Goal: Task Accomplishment & Management: Manage account settings

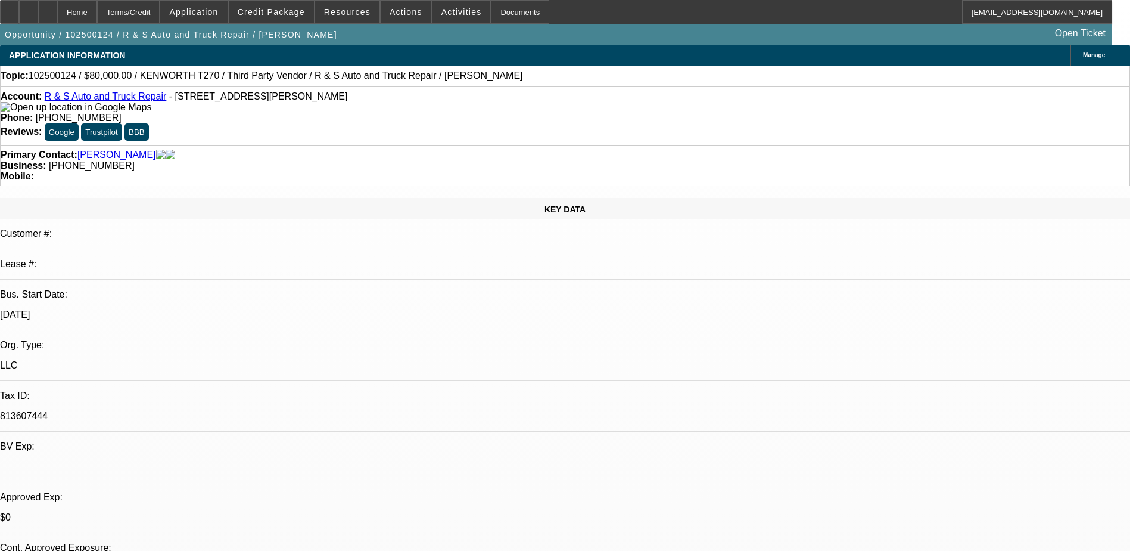
select select "0"
select select "2"
select select "0.1"
select select "4"
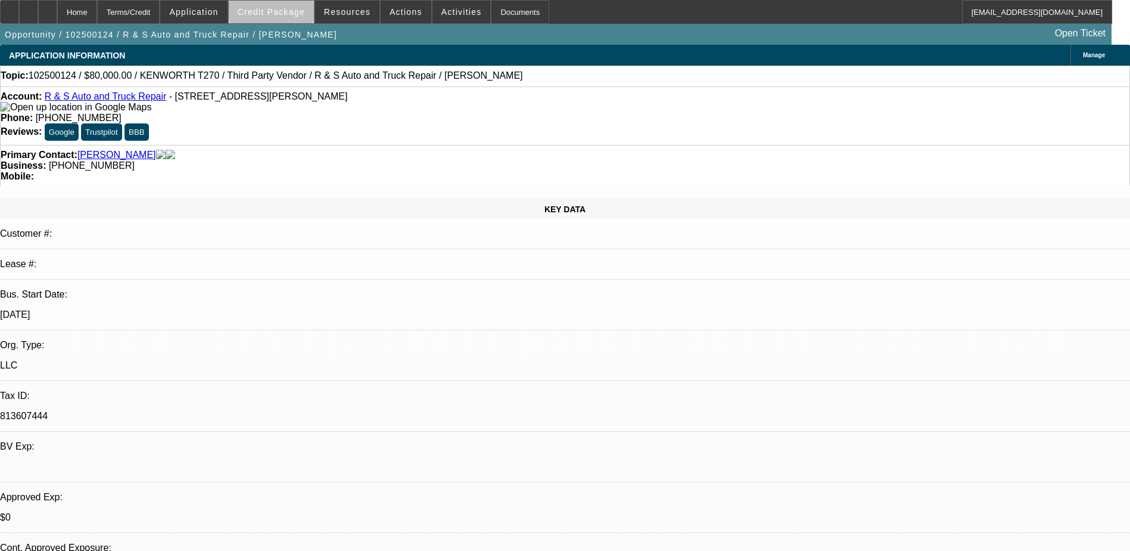
click at [290, 10] on span "Credit Package" at bounding box center [271, 12] width 67 height 10
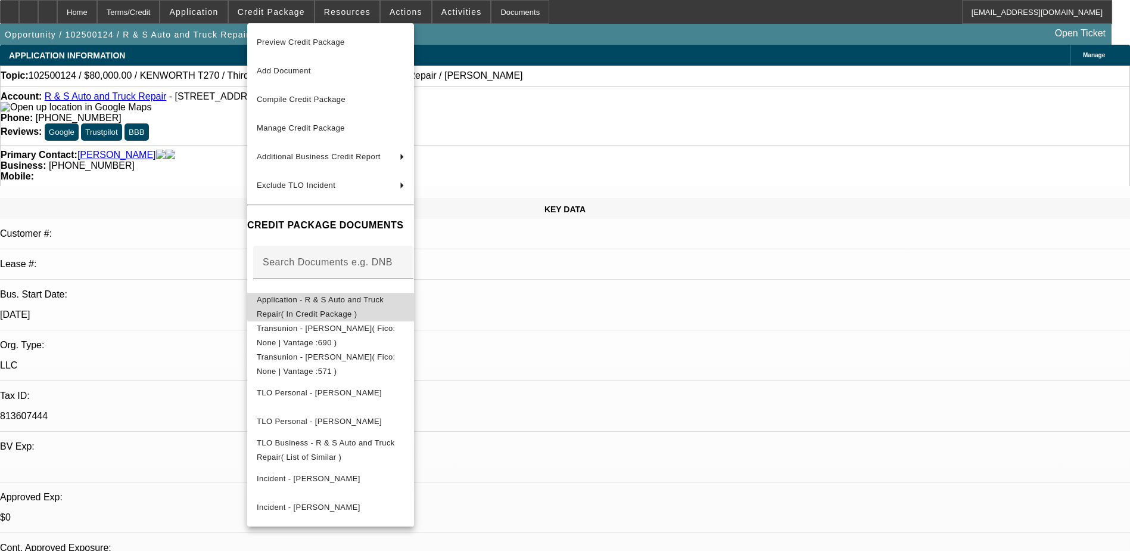
click at [414, 293] on button "Application - R & S Auto and Truck Repair( In Credit Package )" at bounding box center [330, 307] width 167 height 29
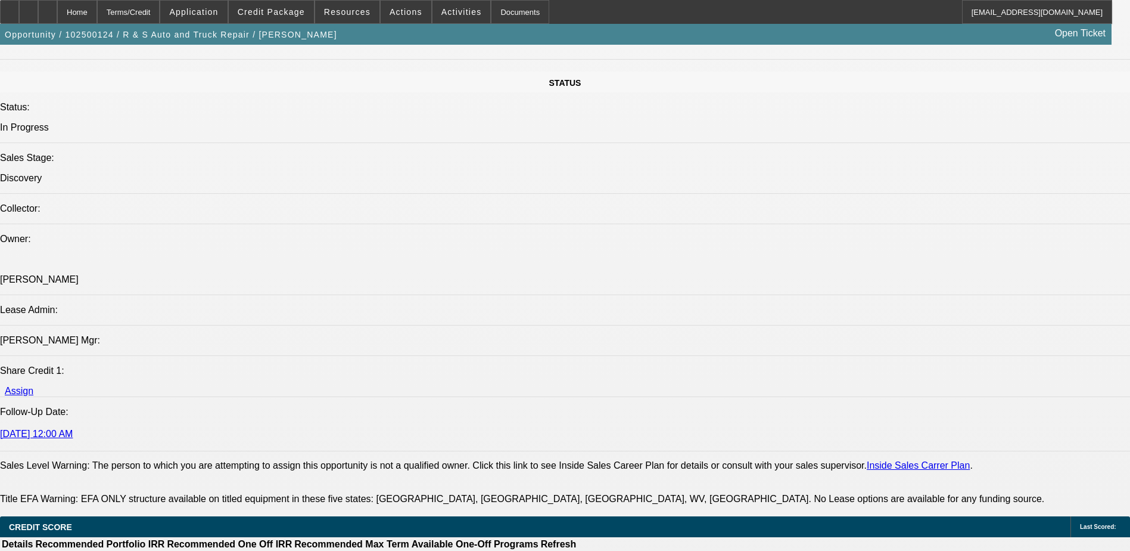
scroll to position [1013, 0]
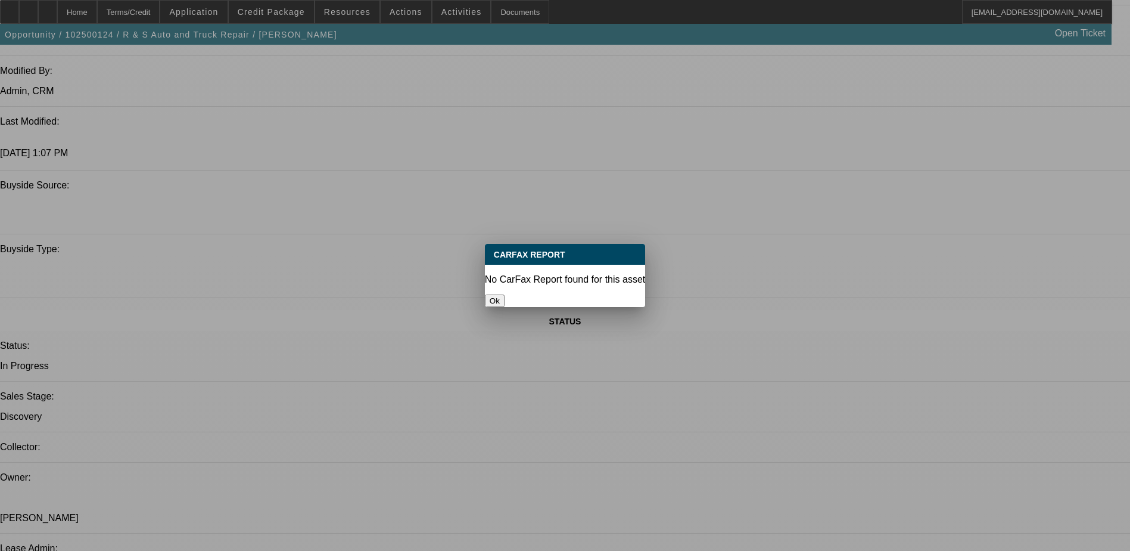
click at [505, 294] on button "Ok" at bounding box center [495, 300] width 20 height 13
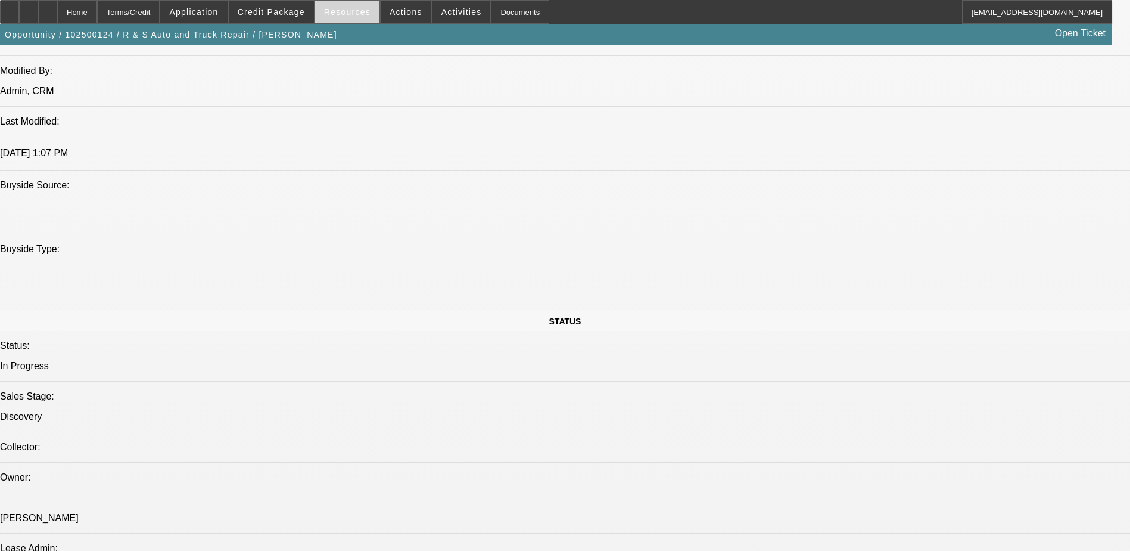
scroll to position [1013, 0]
click at [278, 6] on span at bounding box center [271, 12] width 85 height 29
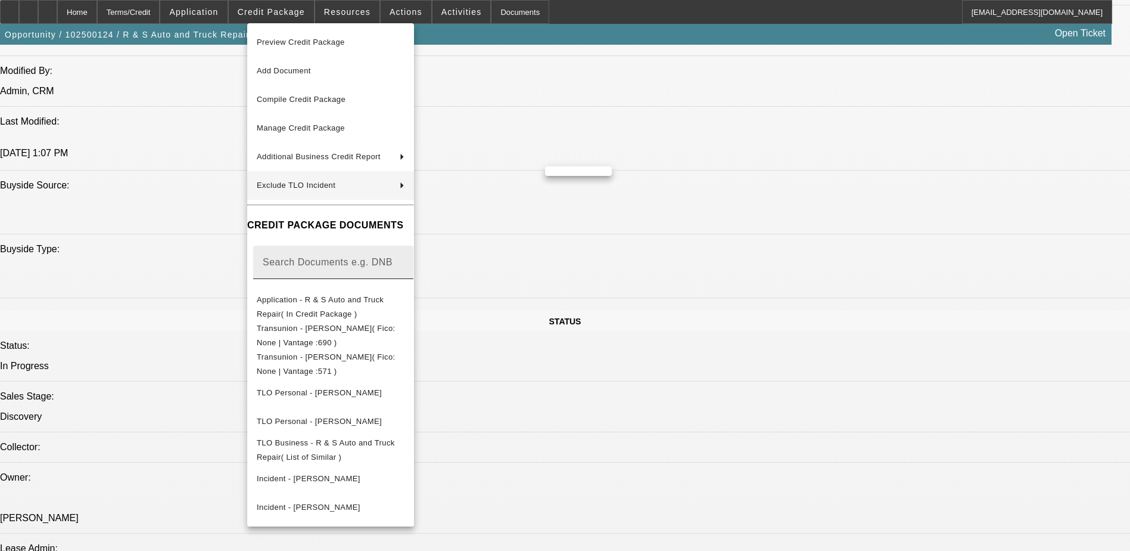
scroll to position [1192, 0]
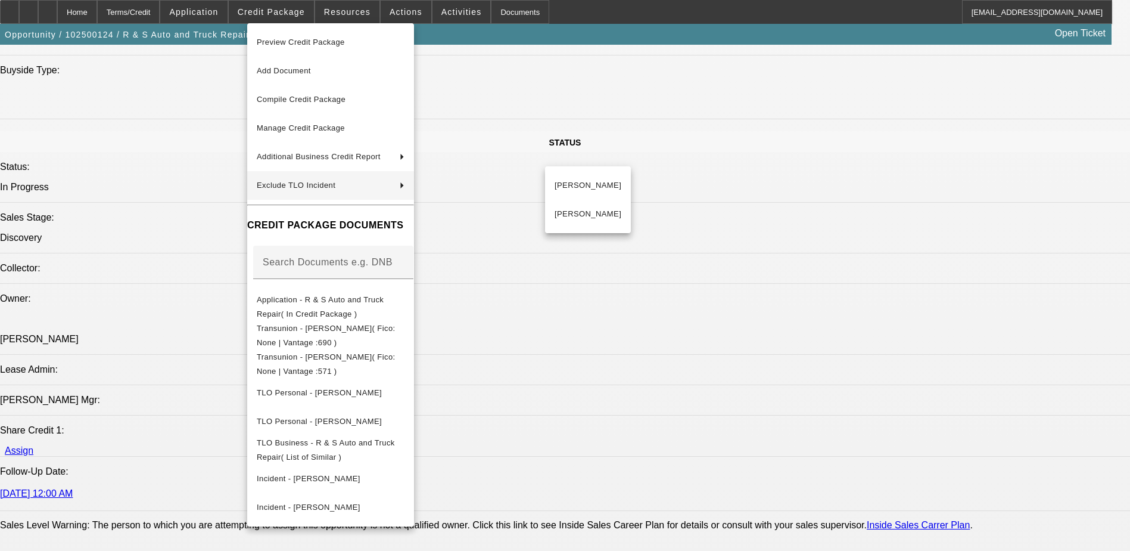
click at [657, 323] on div at bounding box center [565, 275] width 1130 height 551
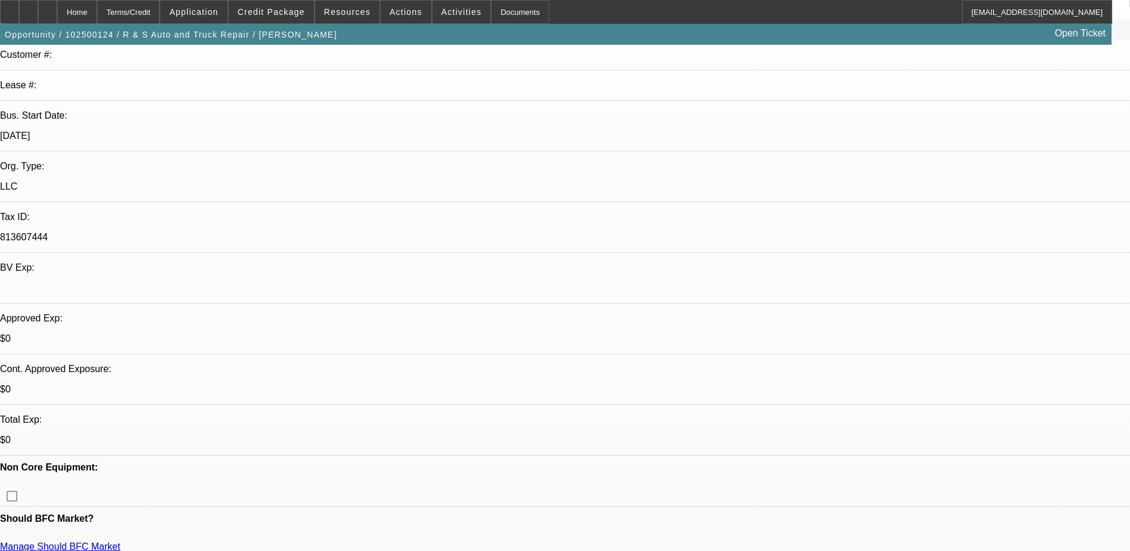
scroll to position [0, 0]
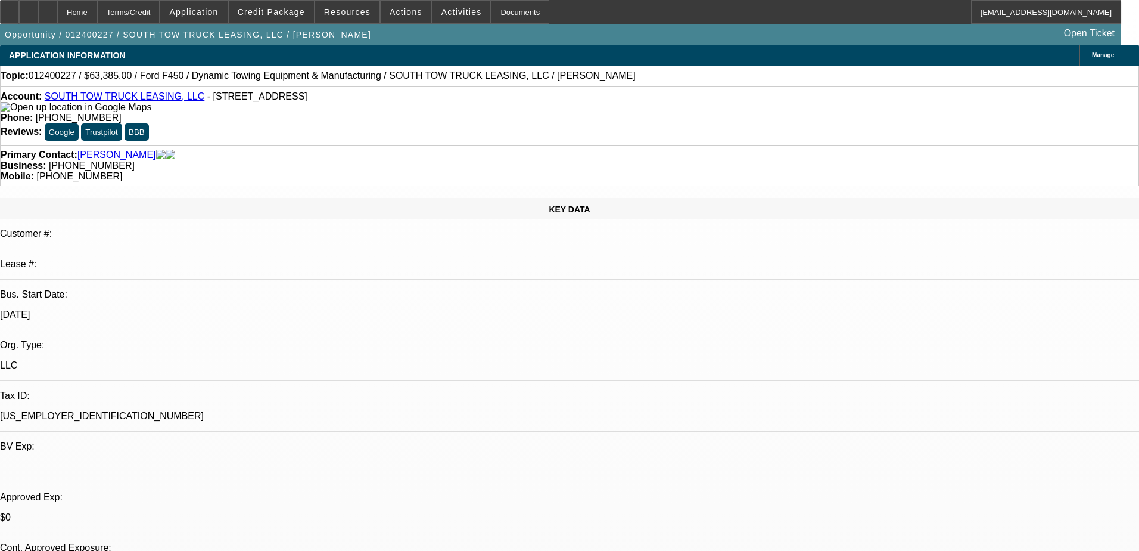
select select "0"
select select "6"
select select "0"
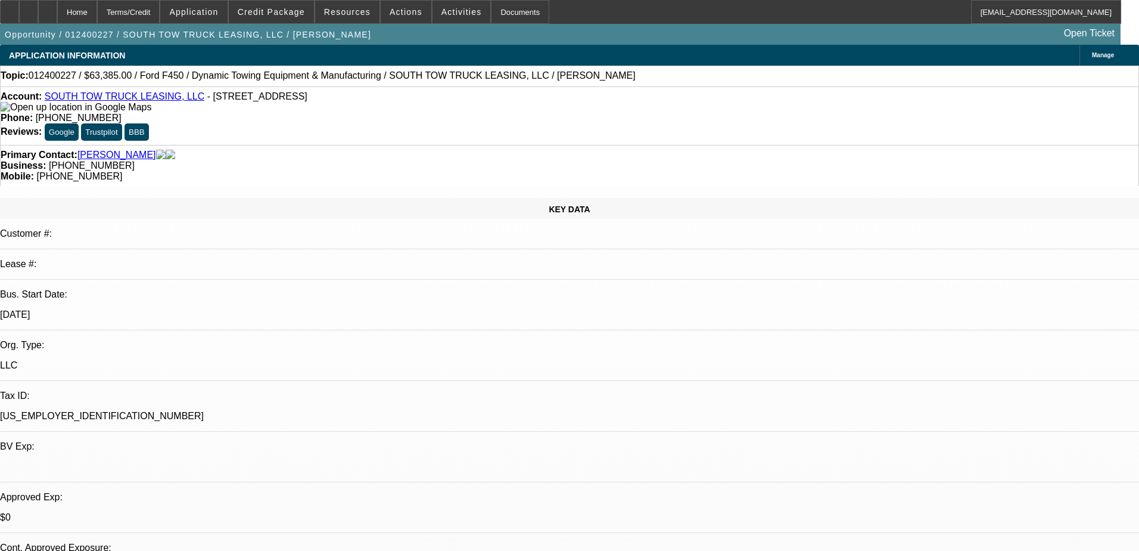
select select "0"
select select "6"
select select "0"
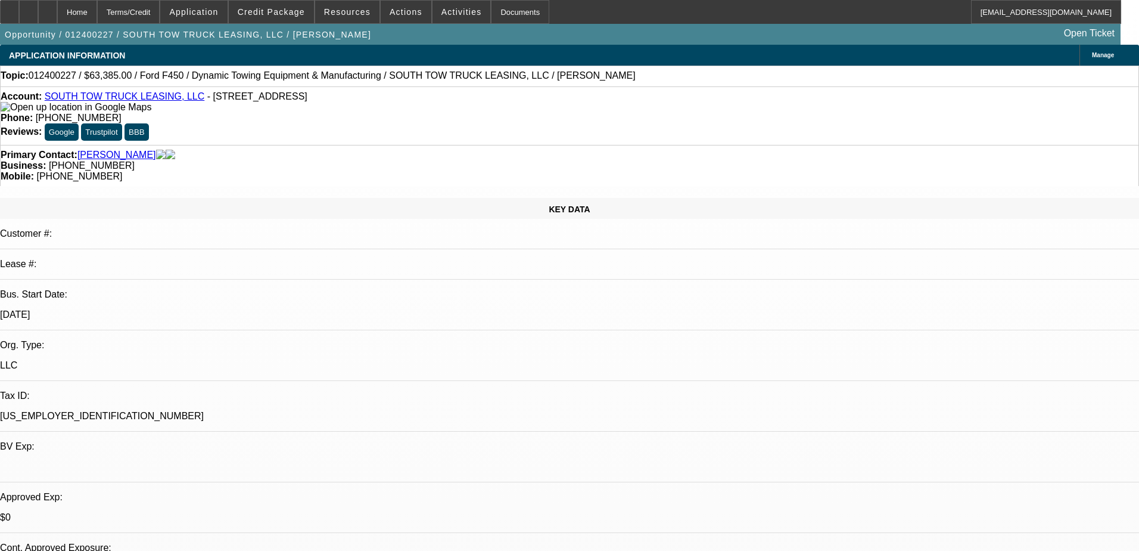
select select "0"
select select "6"
select select "0"
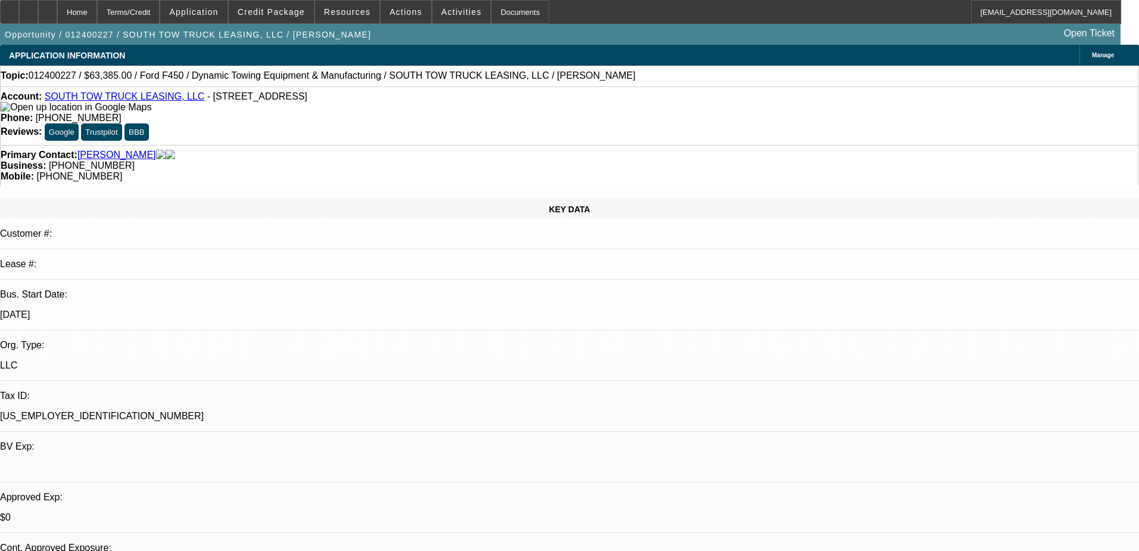
select select "6"
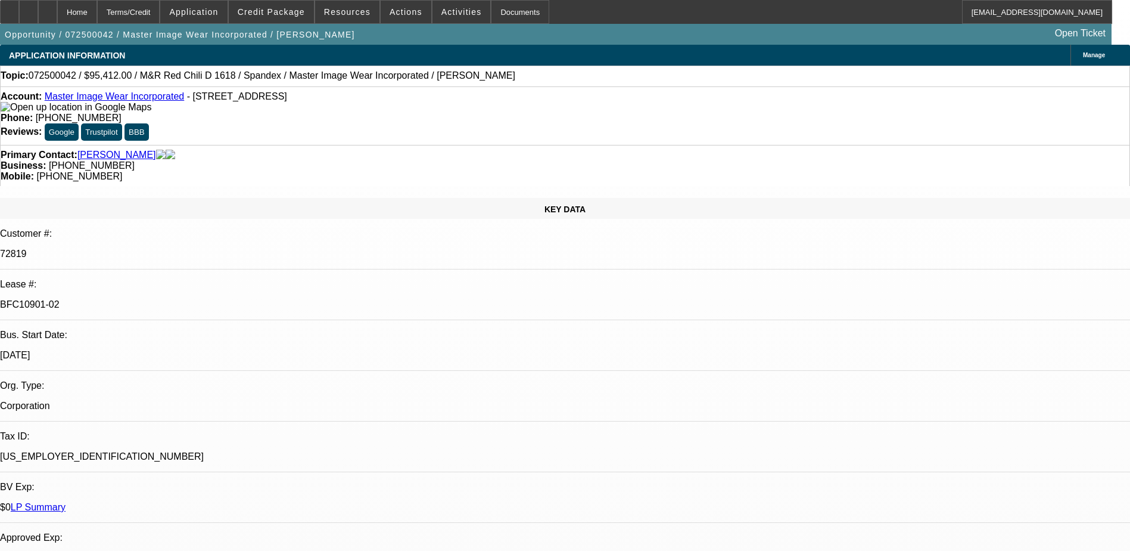
select select "0"
select select "0.1"
select select "4"
select select "0"
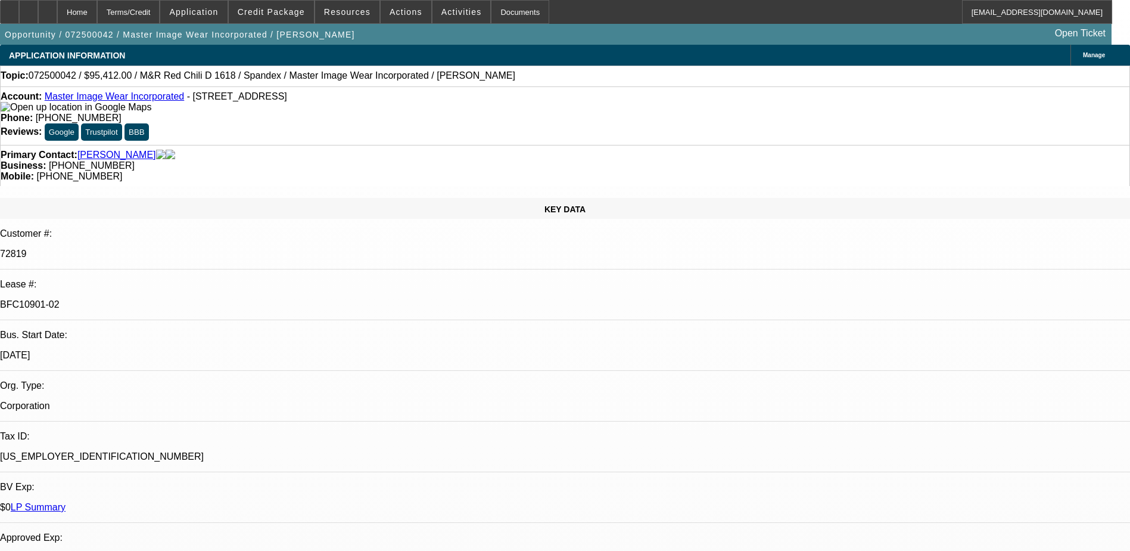
select select "0"
select select "0.1"
select select "4"
select select "0"
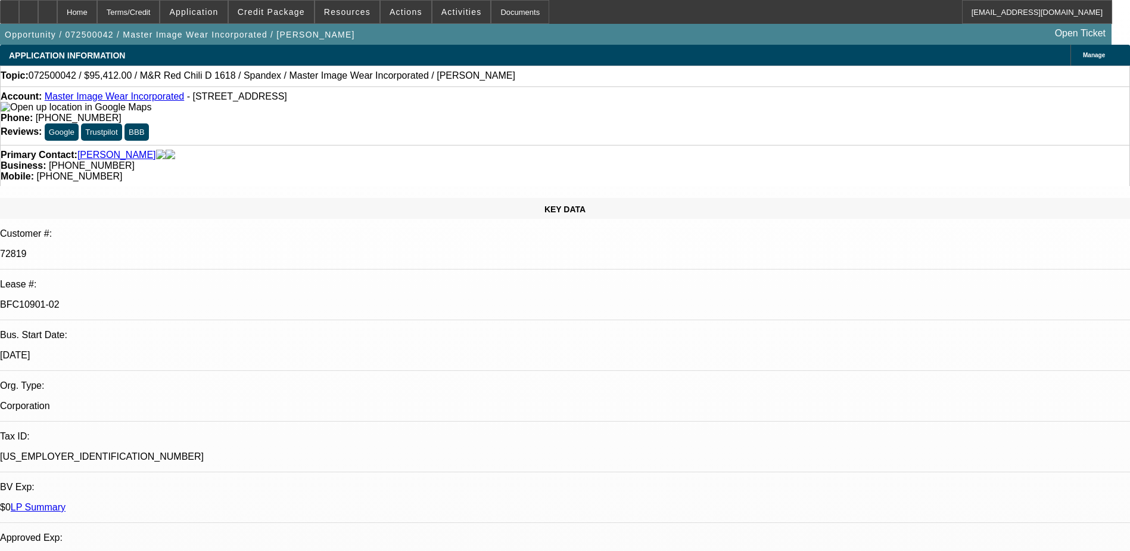
select select "3"
select select "0.1"
select select "4"
select select "0"
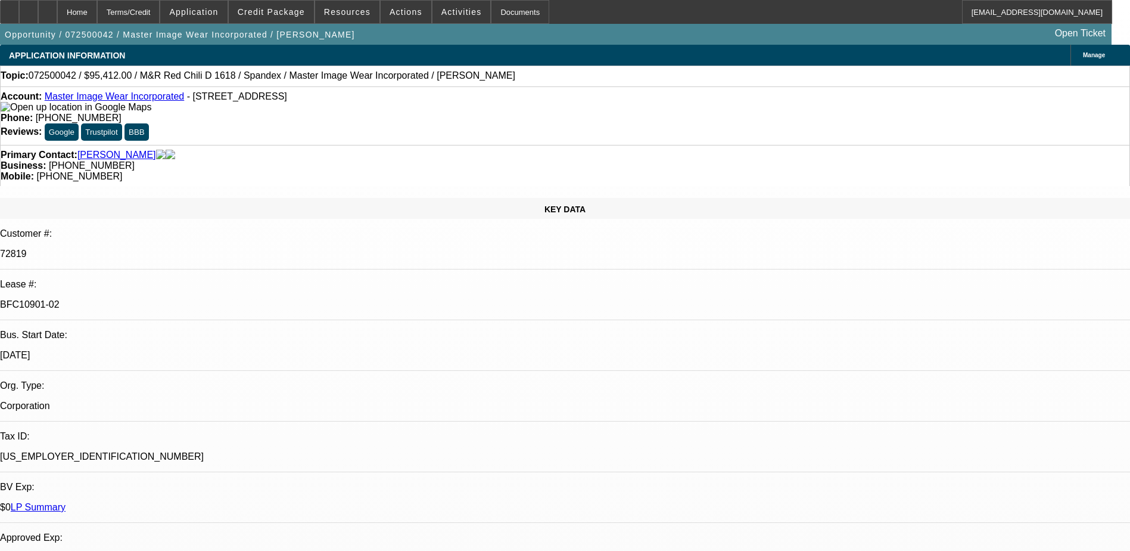
select select "3"
select select "0.1"
select select "4"
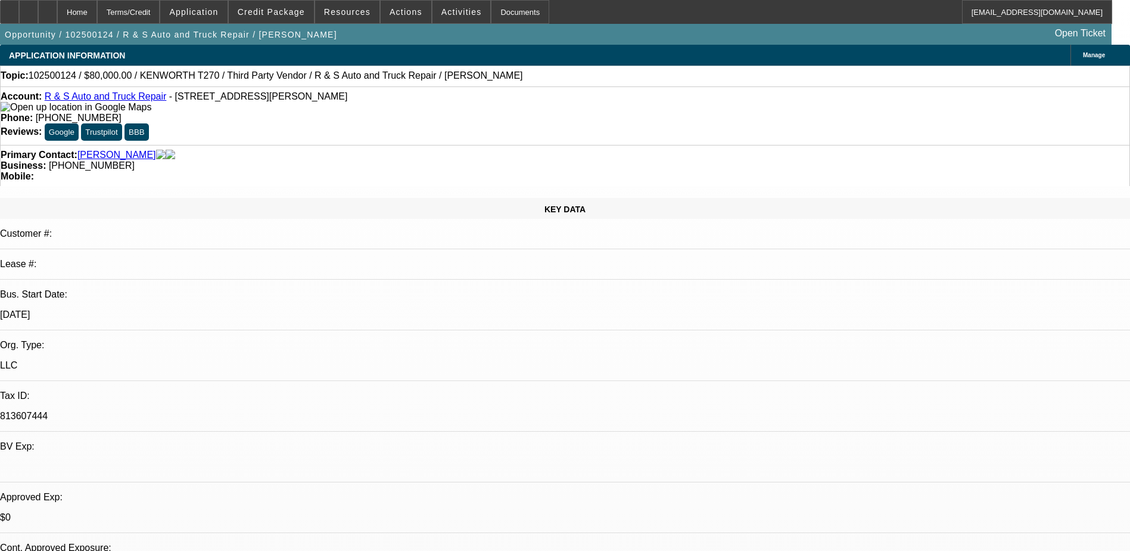
select select "0"
select select "2"
select select "0.1"
select select "4"
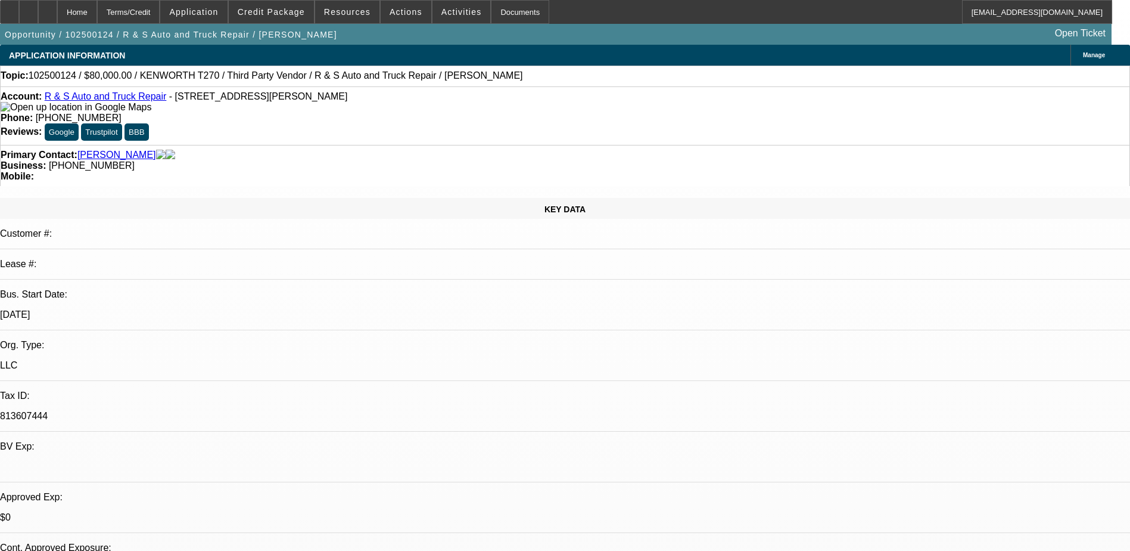
click at [239, 117] on div "Account: R & S Auto and Truck Repair - 2364 Tabor Rd, Berkeley Springs, WV 2541…" at bounding box center [565, 115] width 1130 height 58
click at [128, 97] on link "R & S Auto and Truck Repair" at bounding box center [106, 96] width 122 height 10
click at [275, 2] on span at bounding box center [271, 12] width 85 height 29
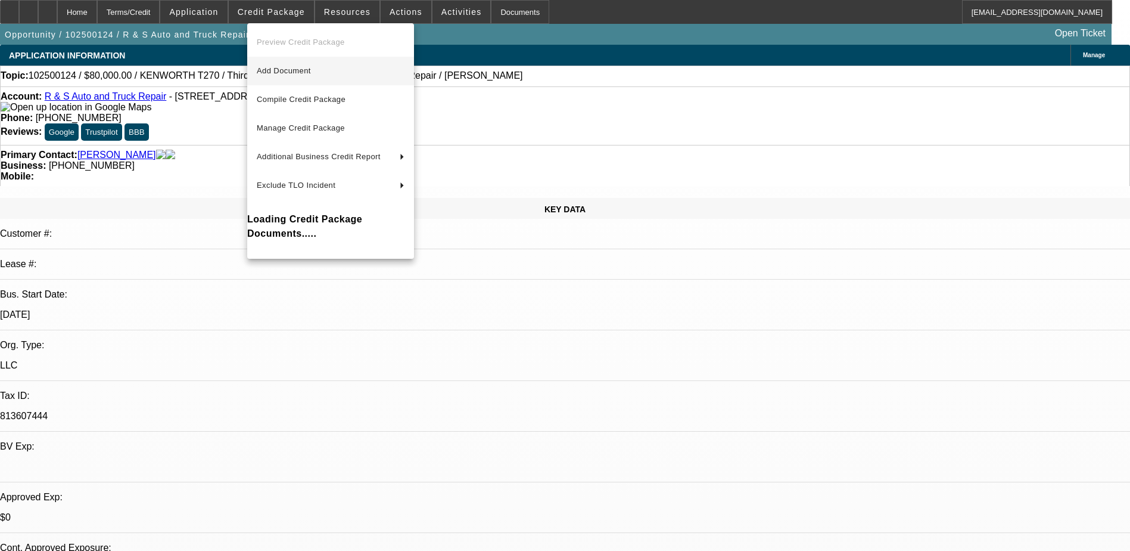
click at [352, 79] on button "Add Document" at bounding box center [330, 71] width 167 height 29
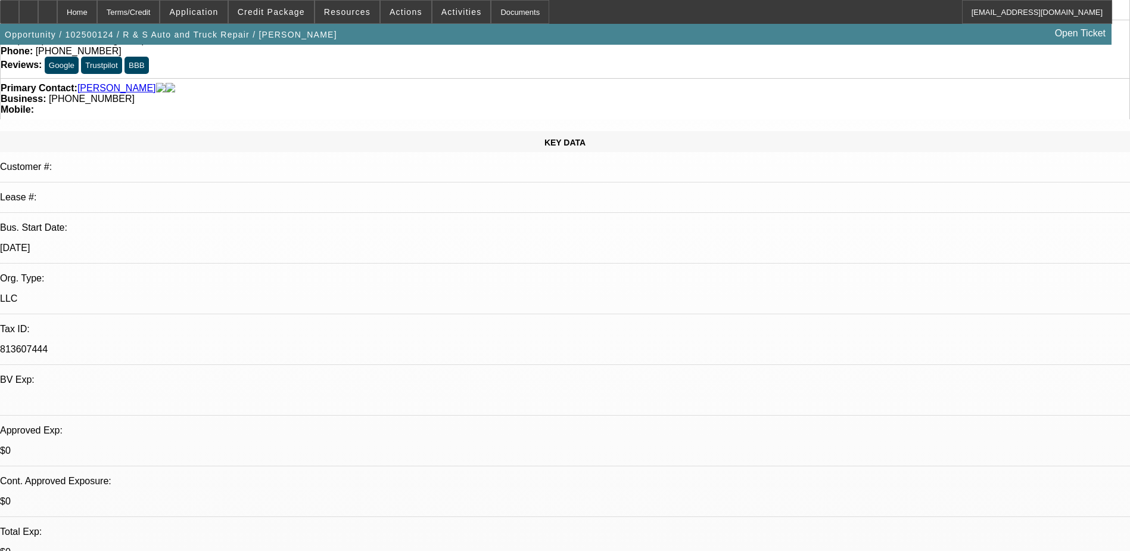
scroll to position [60, 0]
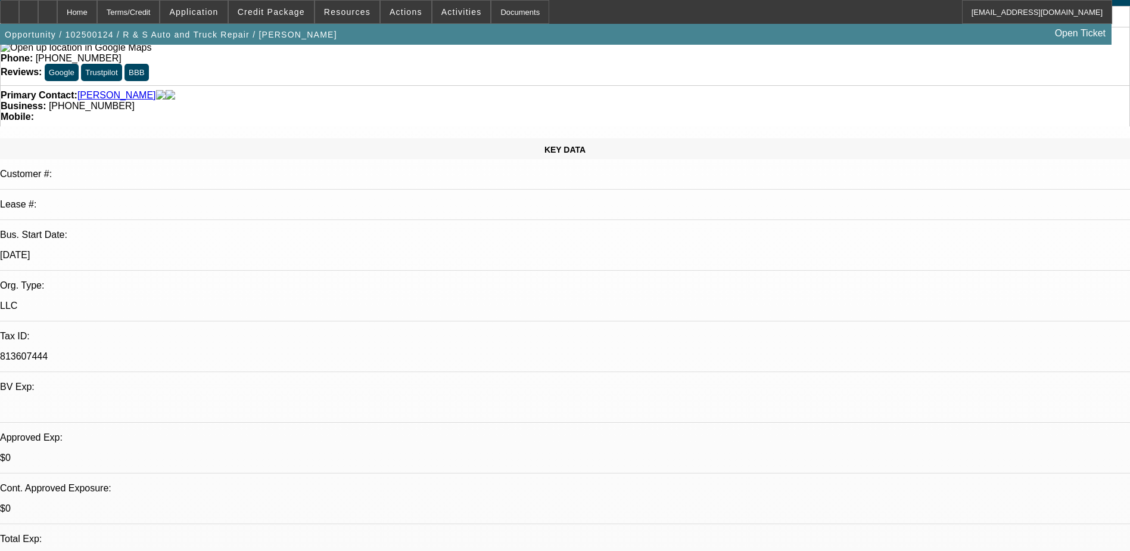
click at [48, 8] on icon at bounding box center [48, 8] width 0 height 0
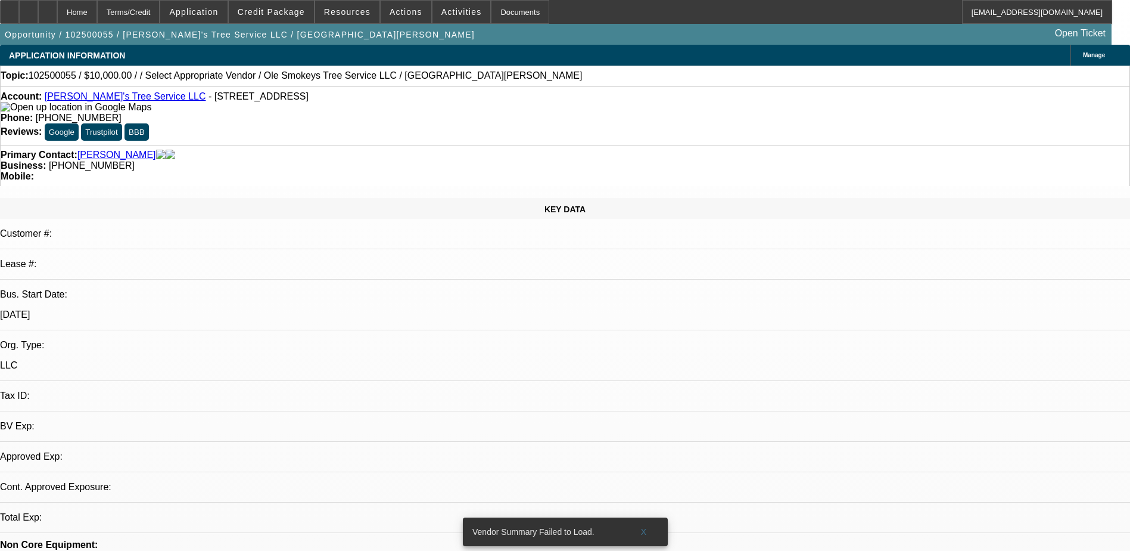
select select "0"
select select "2"
select select "0.1"
select select "1"
select select "2"
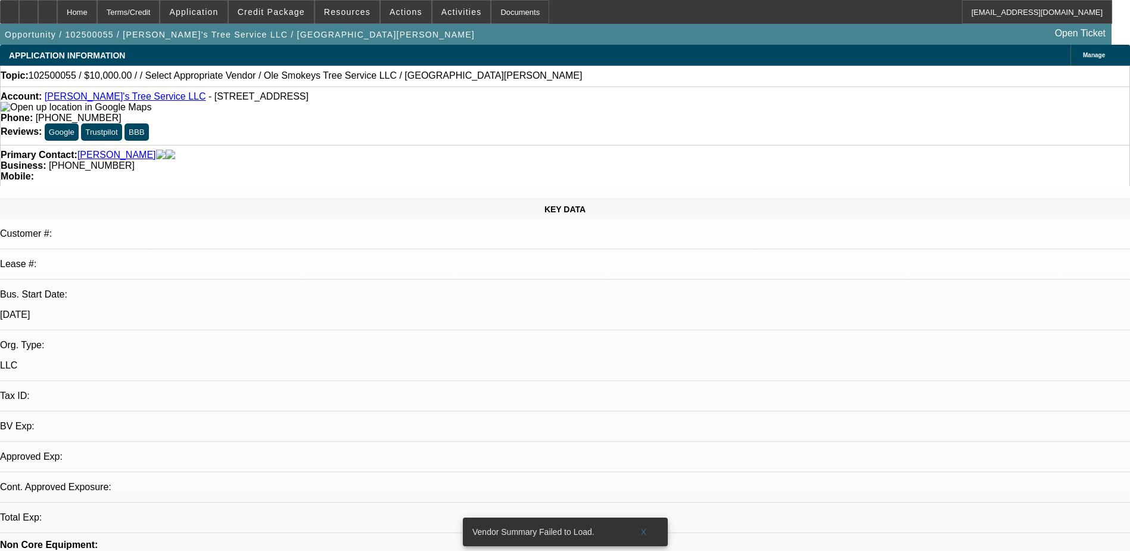
select select "4"
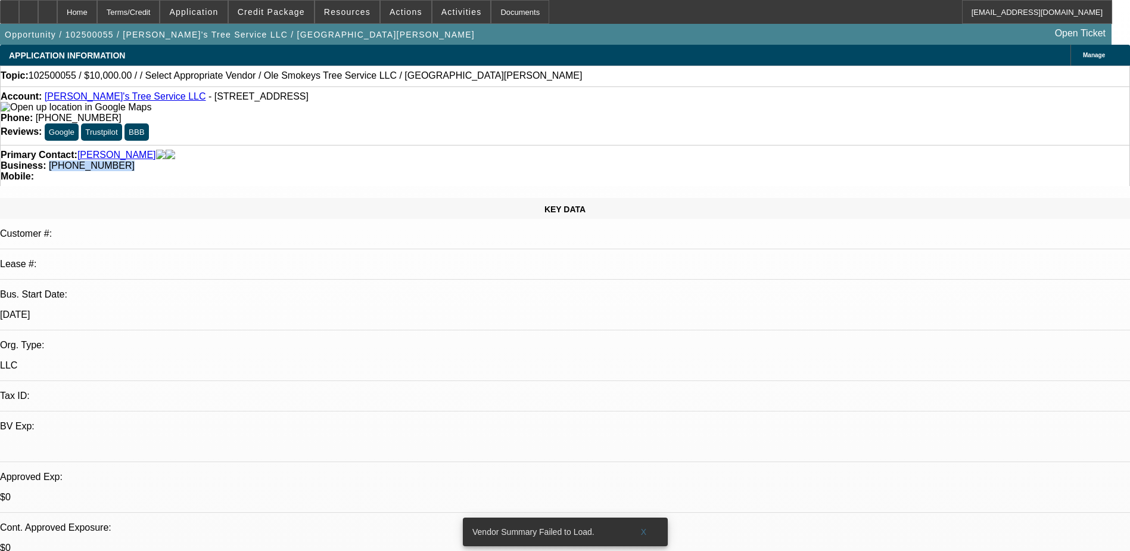
drag, startPoint x: 485, startPoint y: 134, endPoint x: 426, endPoint y: 144, distance: 59.9
click at [426, 145] on div "Primary Contact: [GEOGRAPHIC_DATA][PERSON_NAME] Business: [PHONE_NUMBER] Mobile:" at bounding box center [565, 165] width 1130 height 41
copy span "[PHONE_NUMBER]"
click at [440, 145] on div "Primary Contact: [GEOGRAPHIC_DATA][PERSON_NAME] Business: [PHONE_NUMBER] Mobile:" at bounding box center [565, 165] width 1130 height 41
click at [275, 14] on span "Credit Package" at bounding box center [271, 12] width 67 height 10
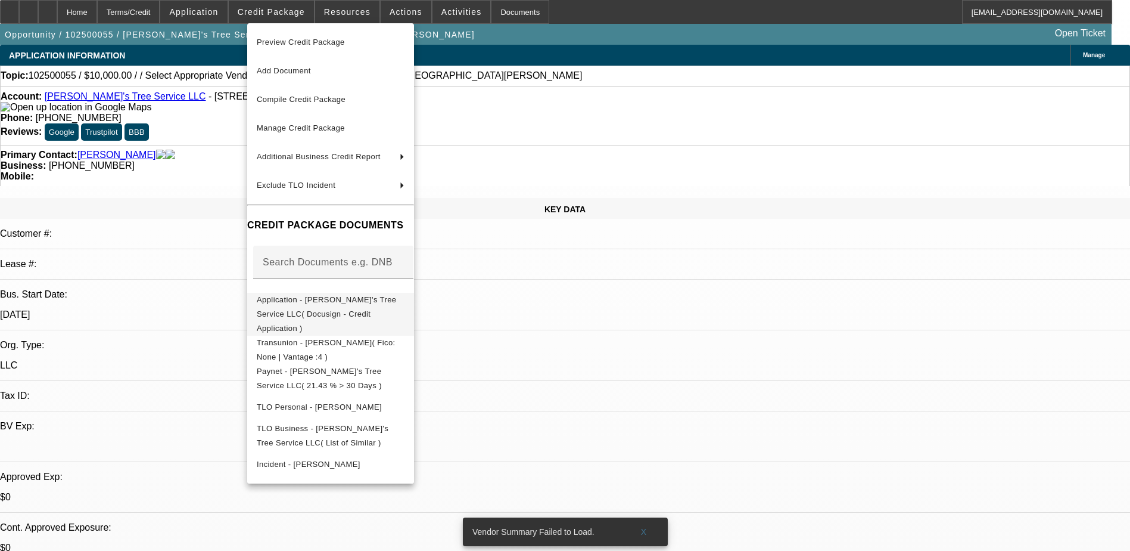
click at [396, 300] on span "Application - Ole Smokey's Tree Service LLC( Docusign - Credit Application )" at bounding box center [326, 314] width 139 height 38
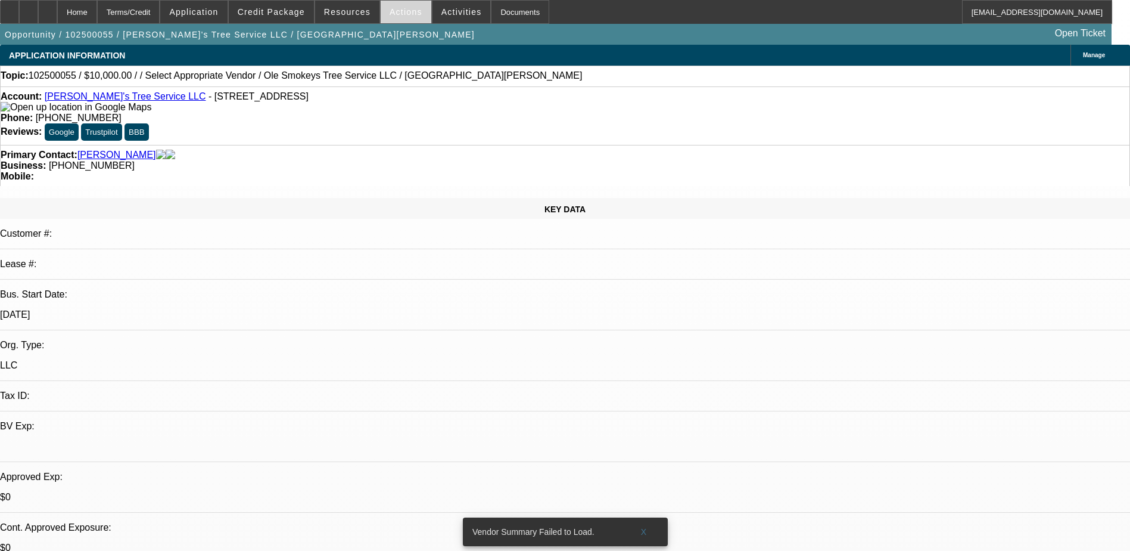
click at [410, 13] on span at bounding box center [406, 12] width 51 height 29
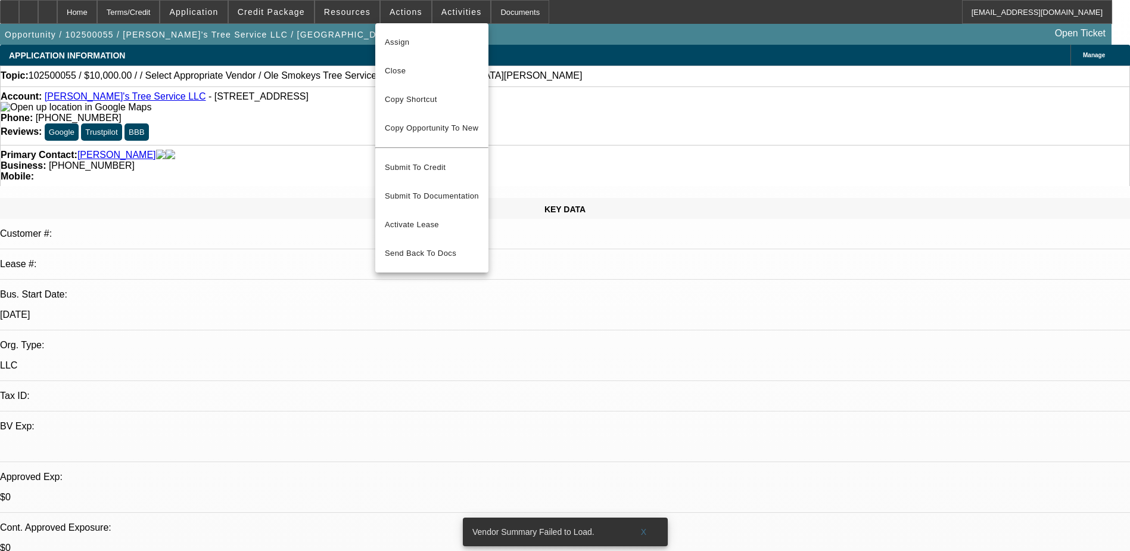
click at [448, 19] on div at bounding box center [565, 275] width 1130 height 551
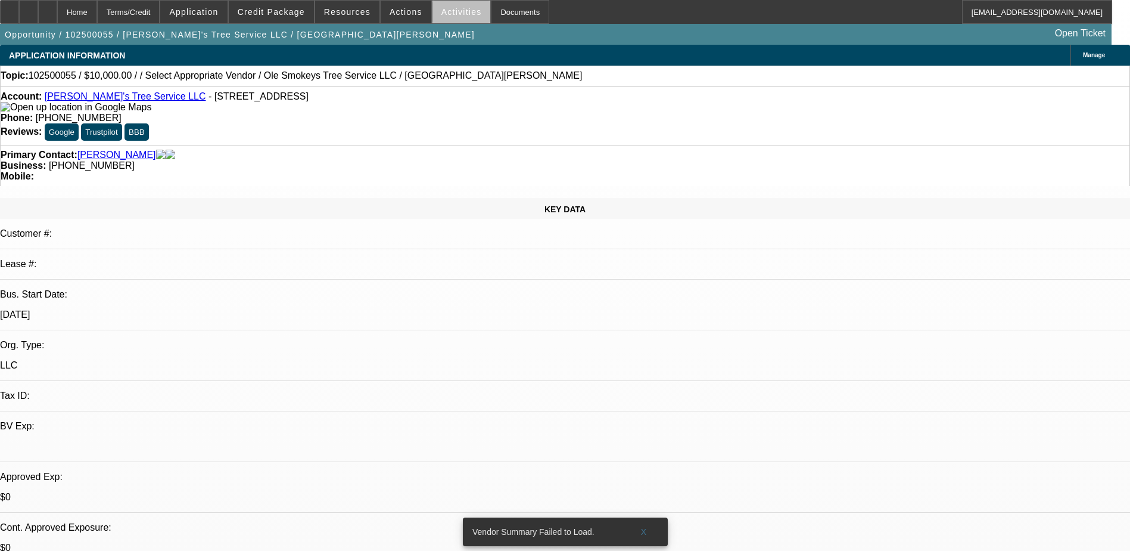
click at [449, 18] on span at bounding box center [462, 12] width 58 height 29
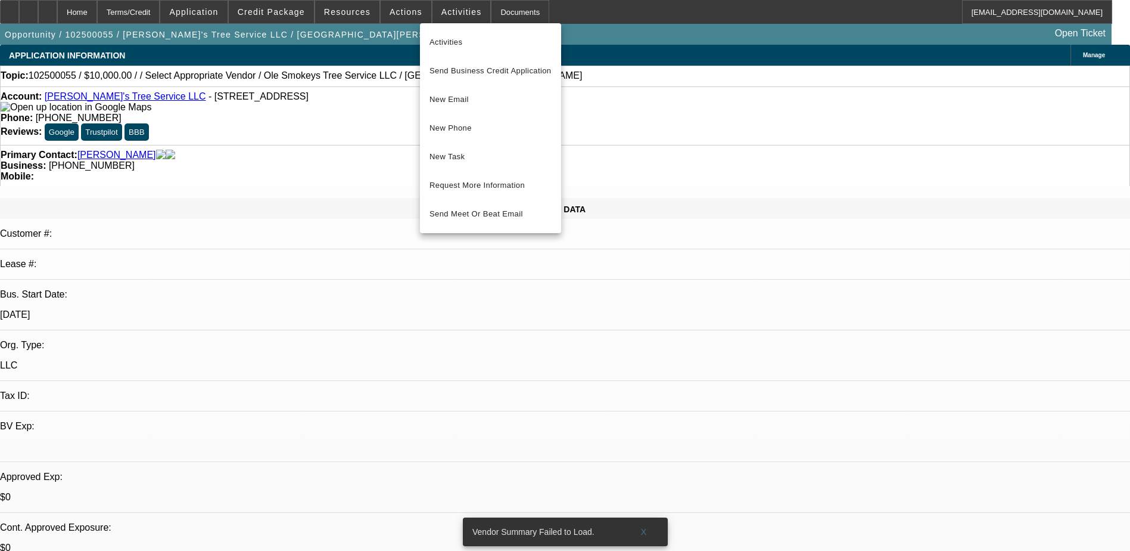
click at [593, 273] on div at bounding box center [565, 275] width 1130 height 551
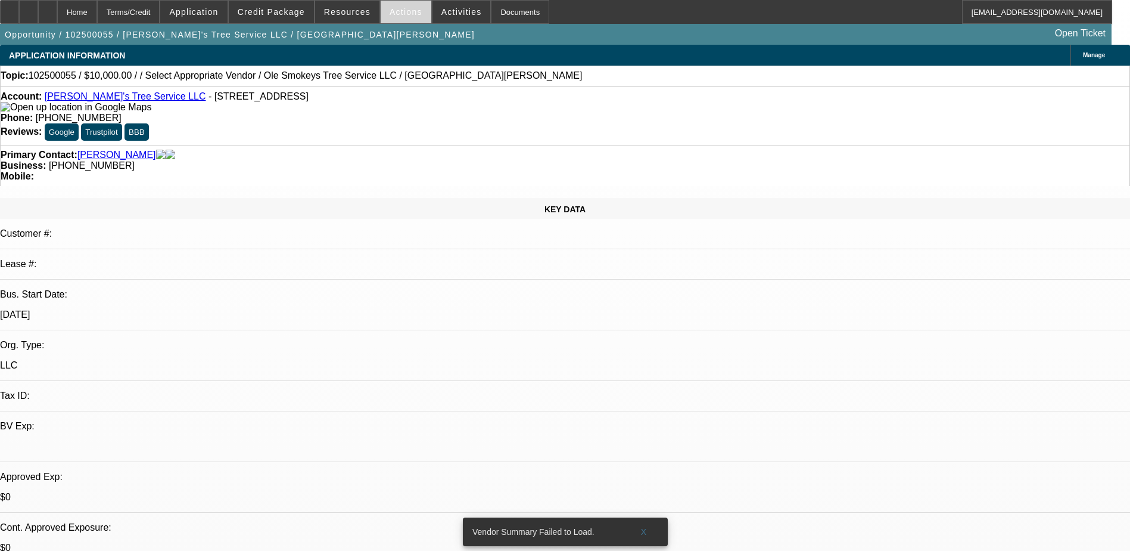
click at [405, 15] on span "Actions" at bounding box center [406, 12] width 33 height 10
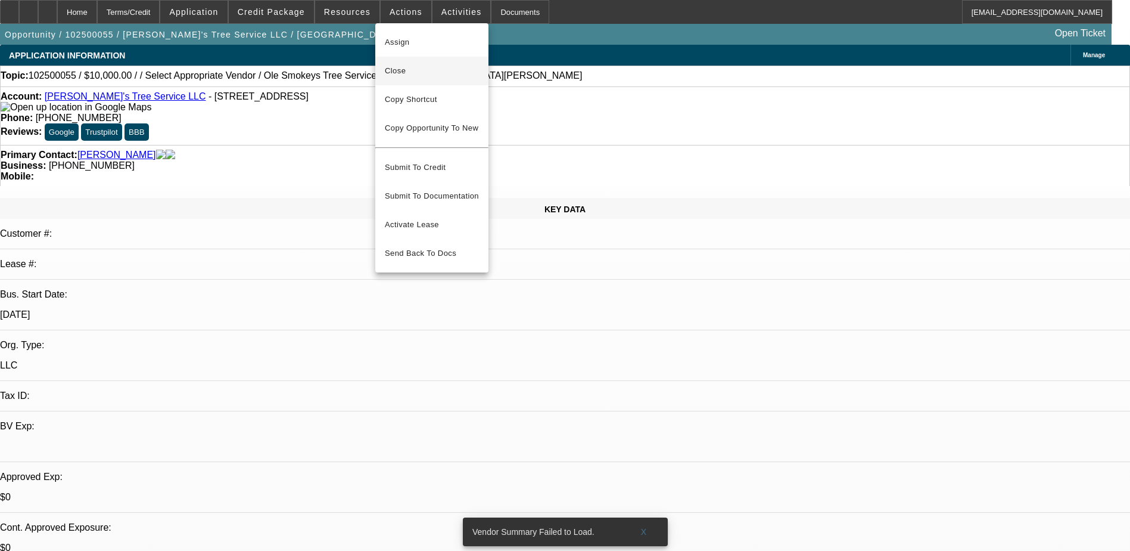
click at [430, 71] on span "Close" at bounding box center [432, 71] width 94 height 14
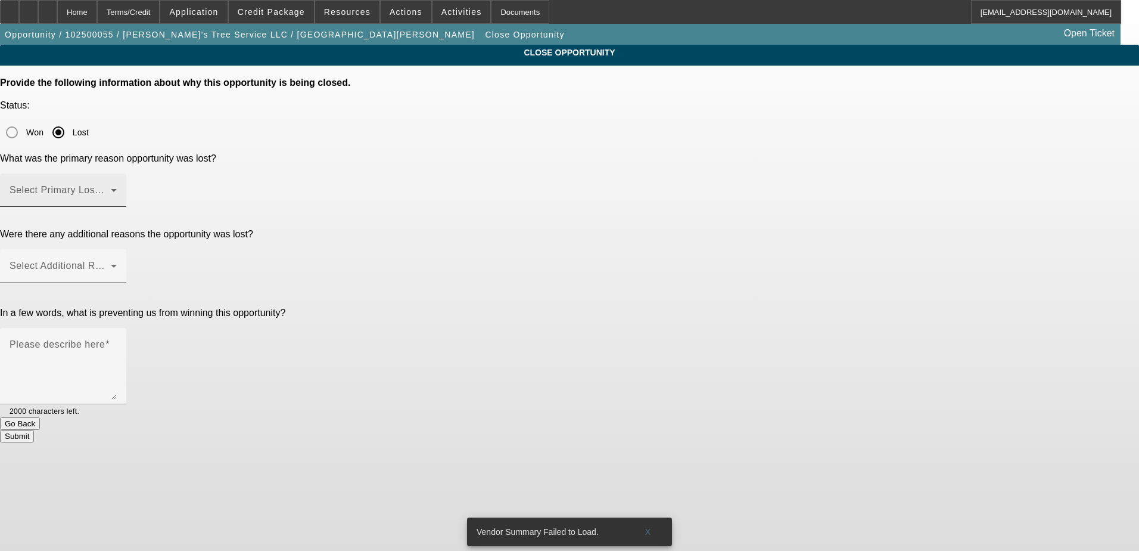
click at [111, 188] on span at bounding box center [60, 195] width 101 height 14
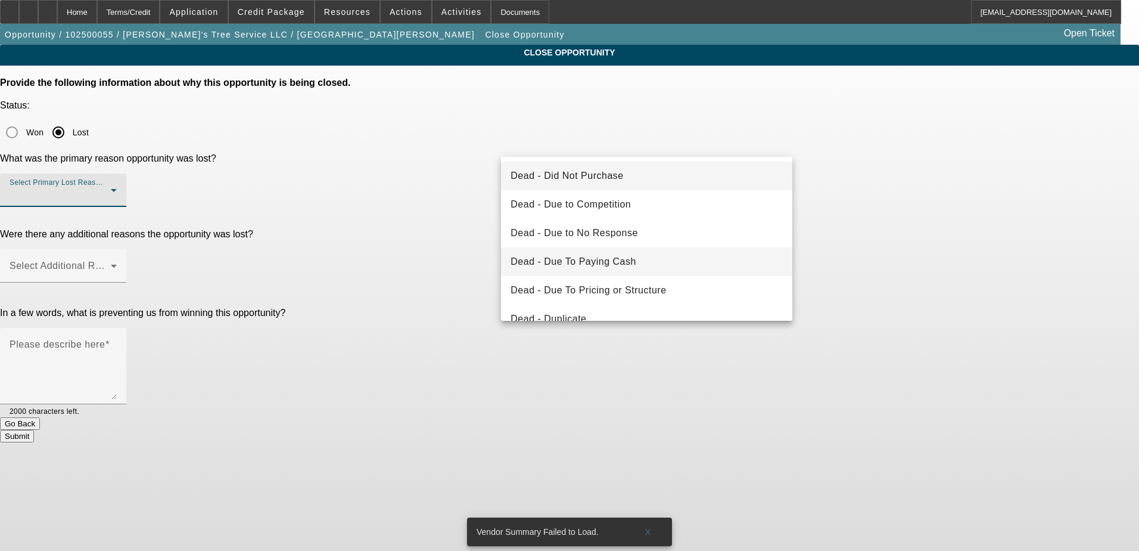
click at [682, 258] on mat-option "Dead - Due To Paying Cash" at bounding box center [646, 261] width 291 height 29
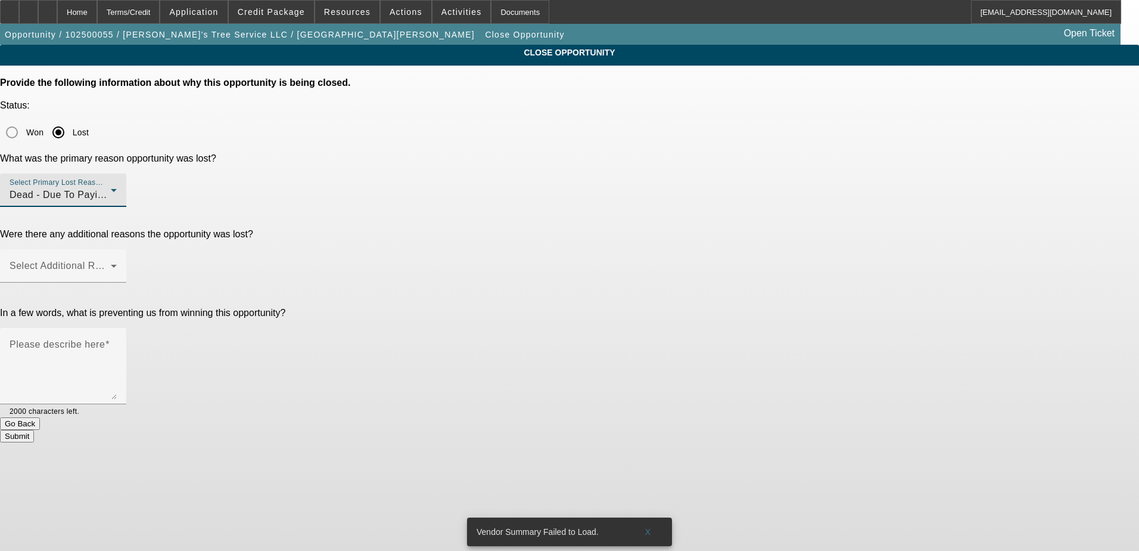
click at [899, 209] on div "CLOSE OPPORTUNITY Provide the following information about why this opportunity …" at bounding box center [569, 243] width 1139 height 397
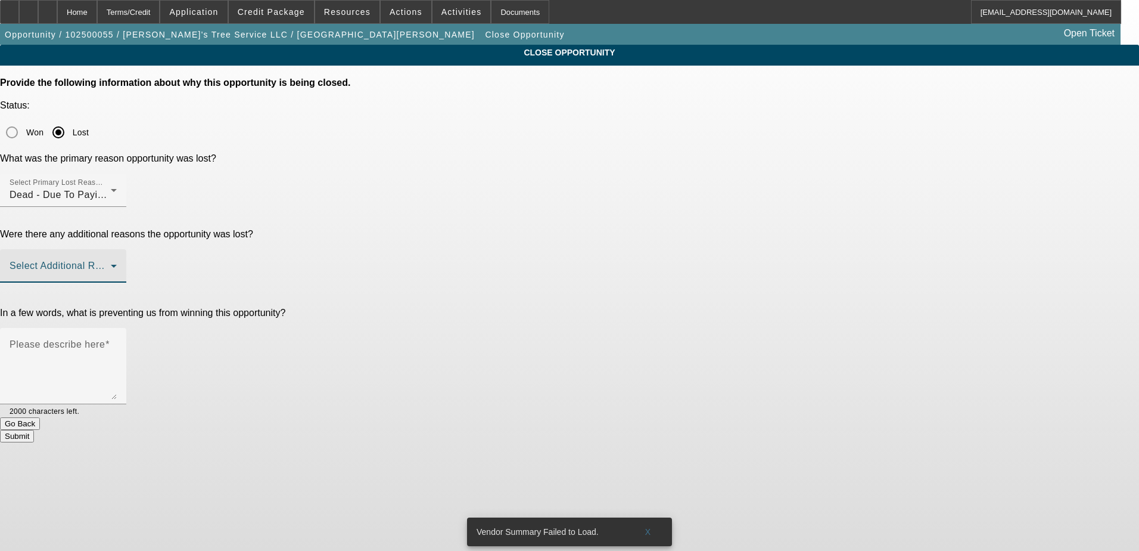
click at [111, 263] on span at bounding box center [60, 270] width 101 height 14
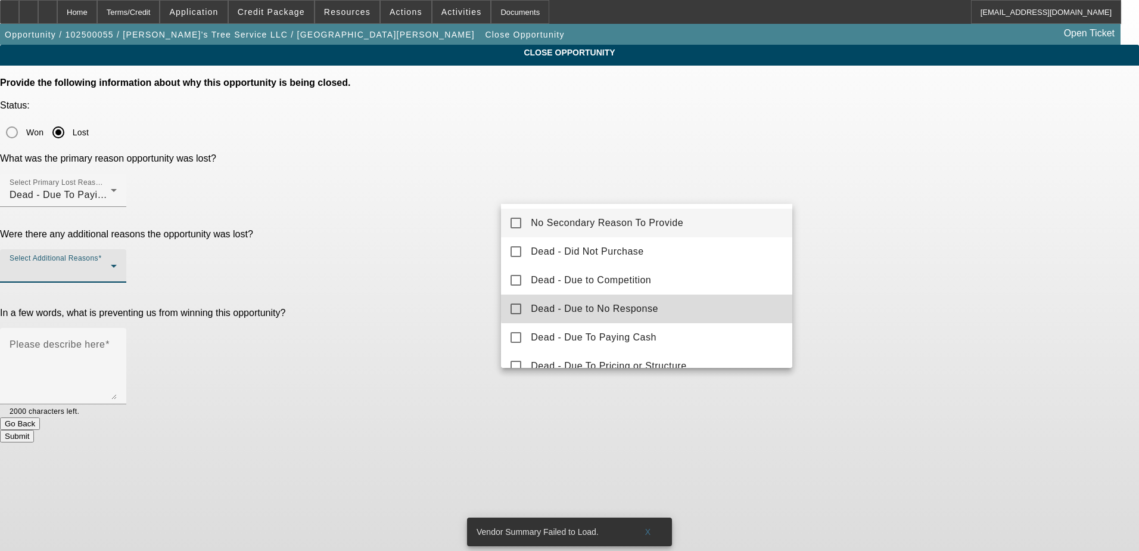
click at [701, 298] on mat-option "Dead - Due to No Response" at bounding box center [646, 308] width 291 height 29
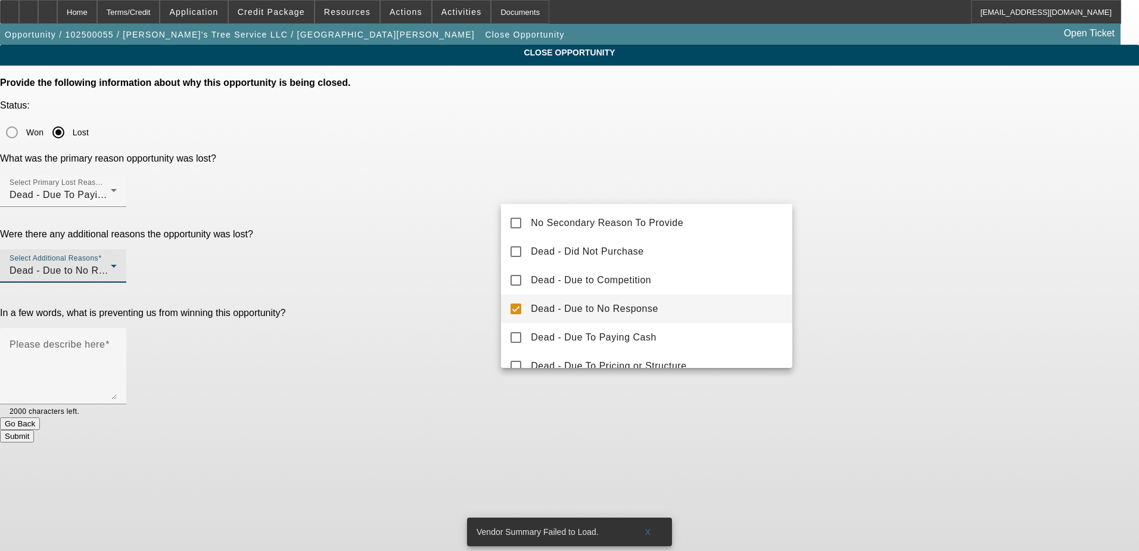
click at [905, 230] on div at bounding box center [569, 275] width 1139 height 551
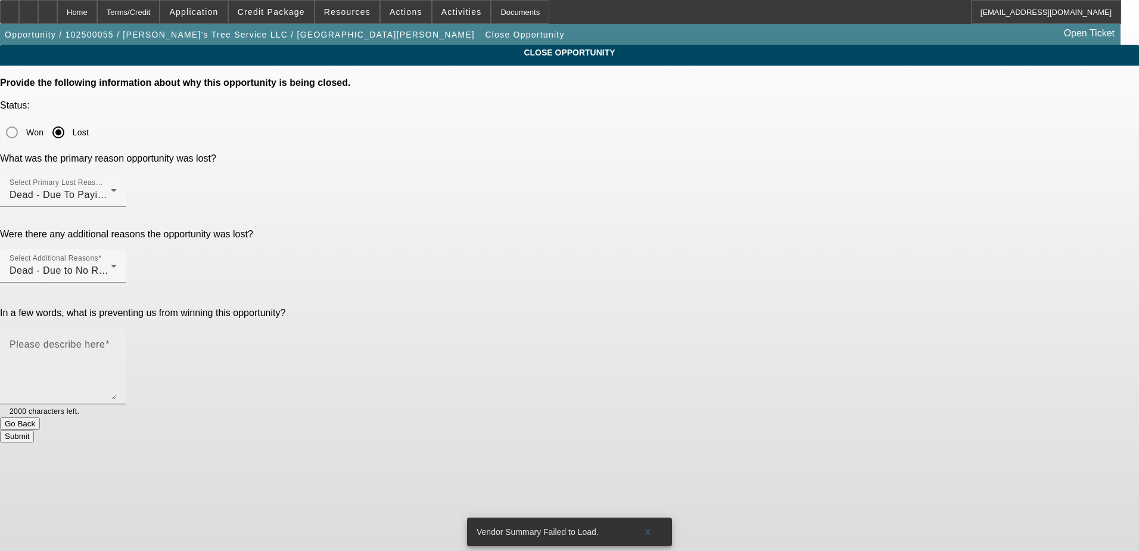
click at [117, 342] on textarea "Please describe here" at bounding box center [63, 370] width 107 height 57
type textarea "A"
click at [817, 255] on div "CLOSE OPPORTUNITY Provide the following information about why this opportunity …" at bounding box center [569, 243] width 1139 height 397
click at [111, 188] on div "Dead - Due To Paying Cash" at bounding box center [60, 195] width 101 height 14
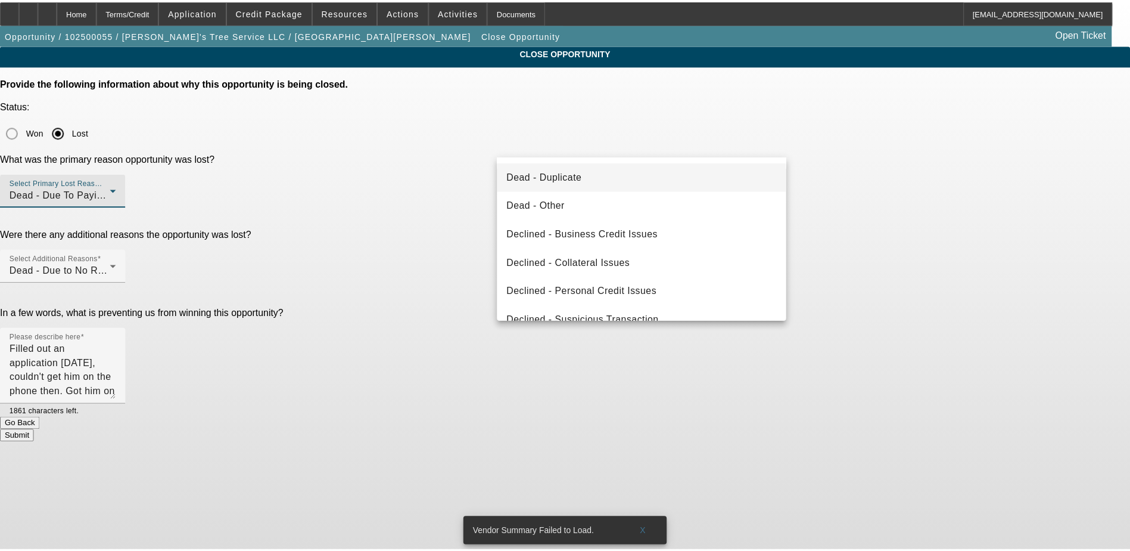
scroll to position [160, 0]
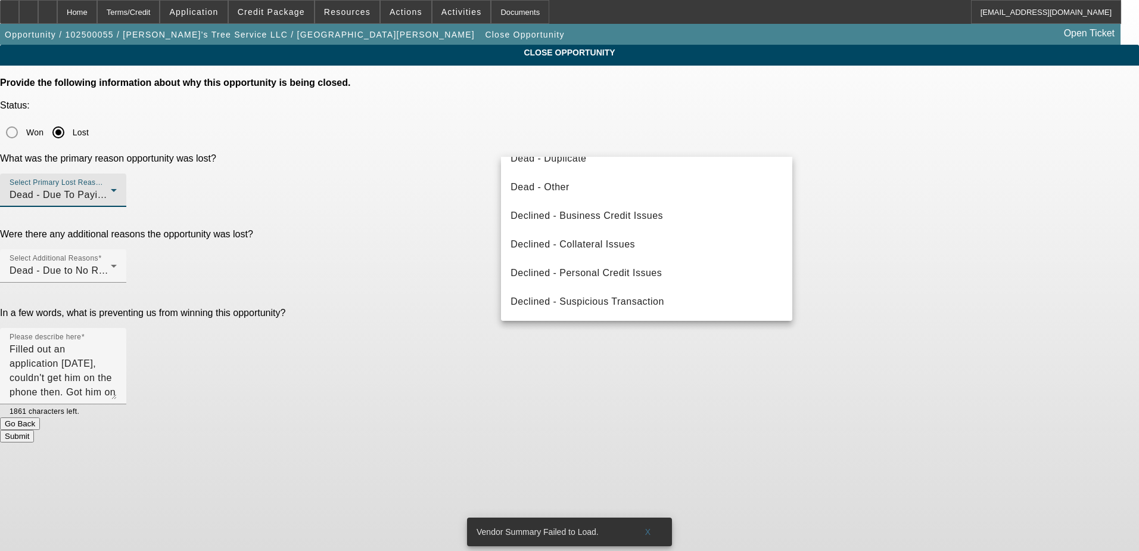
click at [840, 247] on div at bounding box center [569, 275] width 1139 height 551
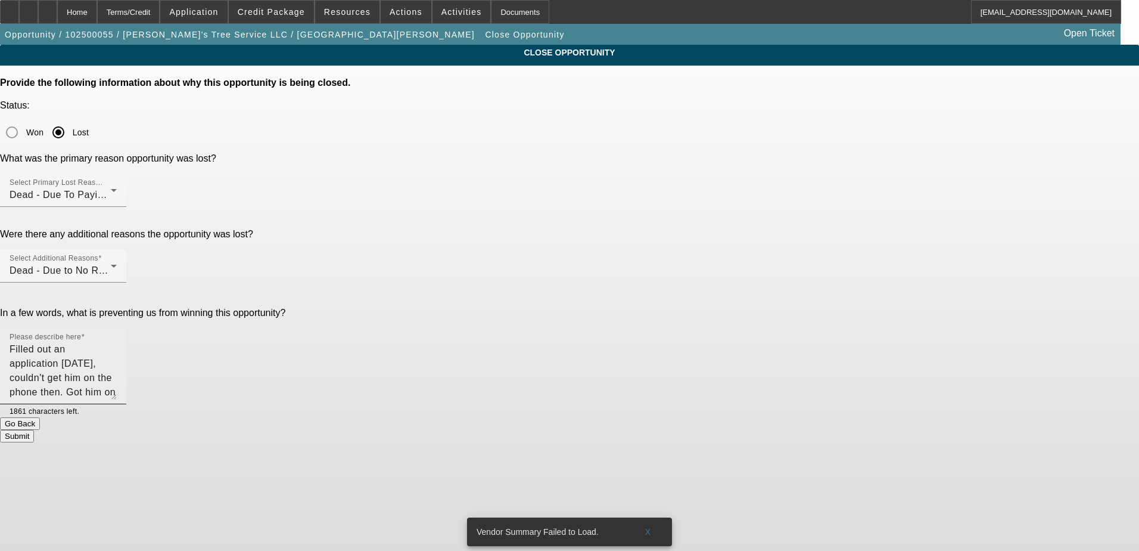
click at [117, 342] on textarea "Filled out an application Thursday, couldn't get him on the phone then. Got him…" at bounding box center [63, 370] width 107 height 57
click at [856, 231] on div "CLOSE OPPORTUNITY Provide the following information about why this opportunity …" at bounding box center [569, 243] width 1139 height 397
click at [117, 342] on textarea "Filled out an application Thursday, couldn't get him on the phone then. Got him…" at bounding box center [63, 370] width 107 height 57
type textarea "Filled out my application Thursday, couldn't get him on the phone then. Got him…"
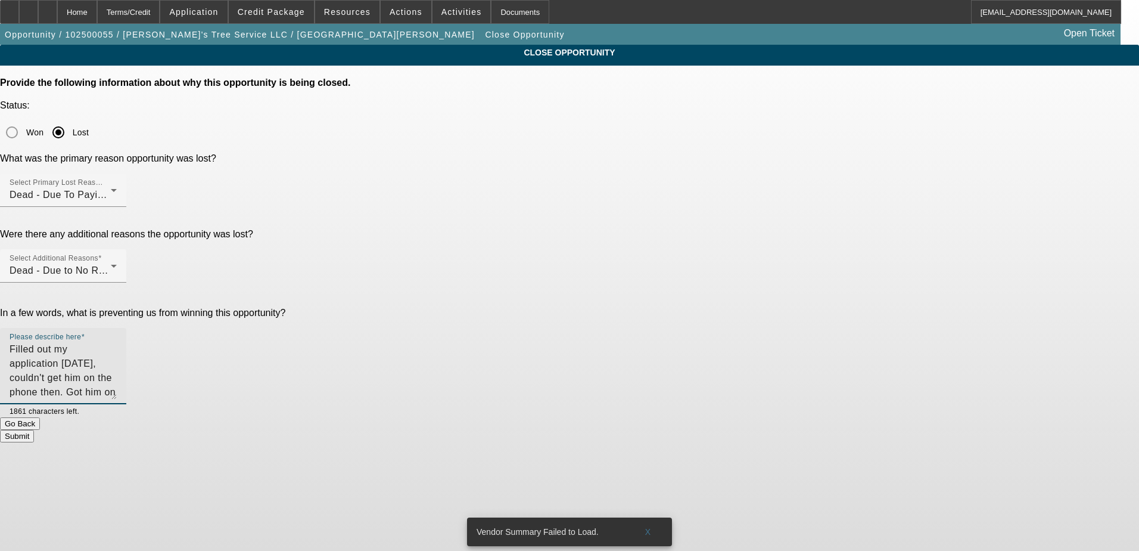
click at [885, 334] on div "CLOSE OPPORTUNITY Provide the following information about why this opportunity …" at bounding box center [569, 243] width 1139 height 397
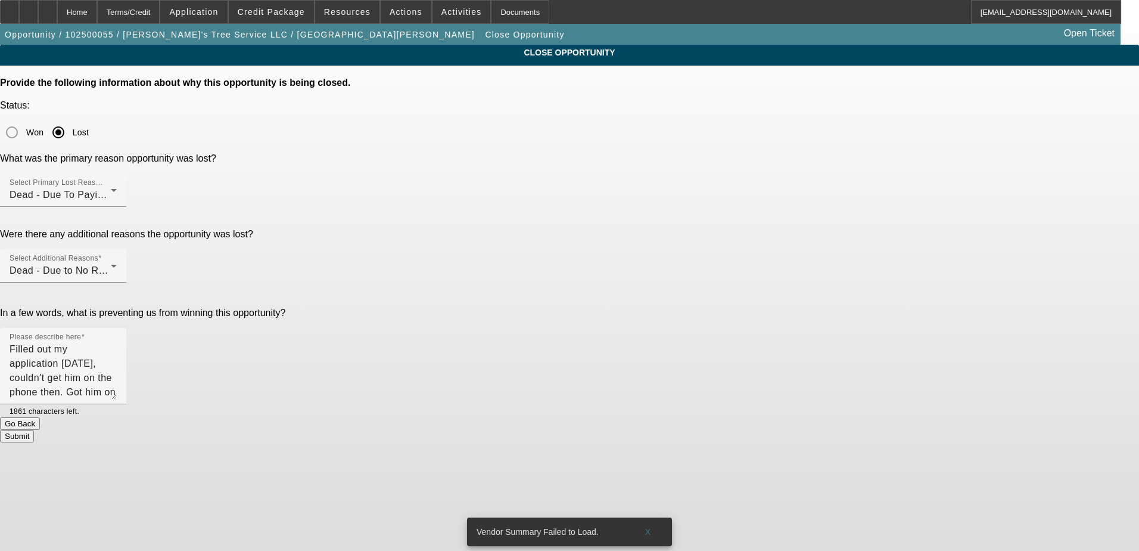
click at [34, 430] on button "Submit" at bounding box center [17, 436] width 34 height 13
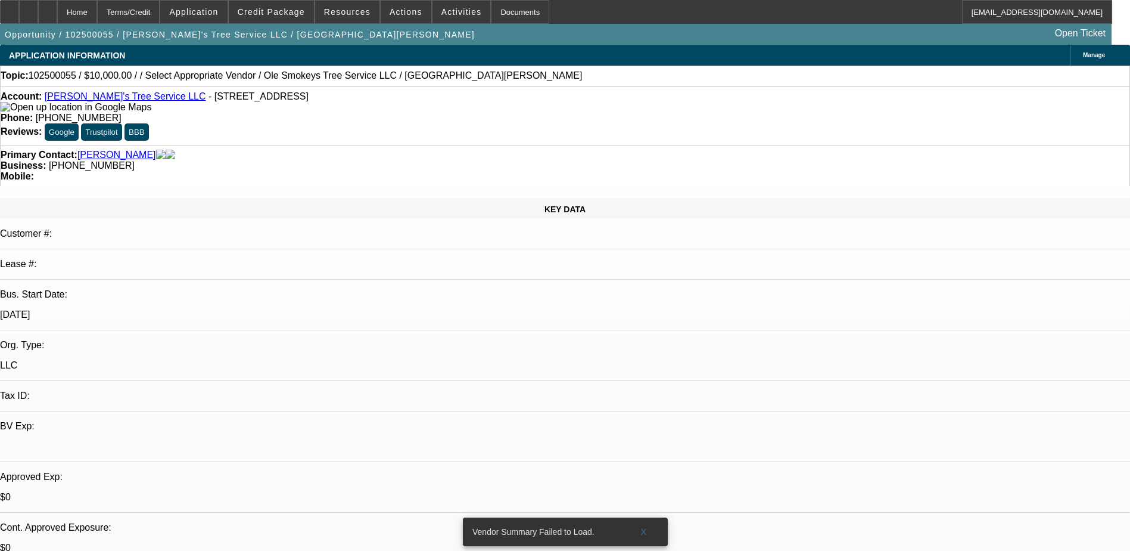
select select "0"
select select "2"
select select "0.1"
select select "4"
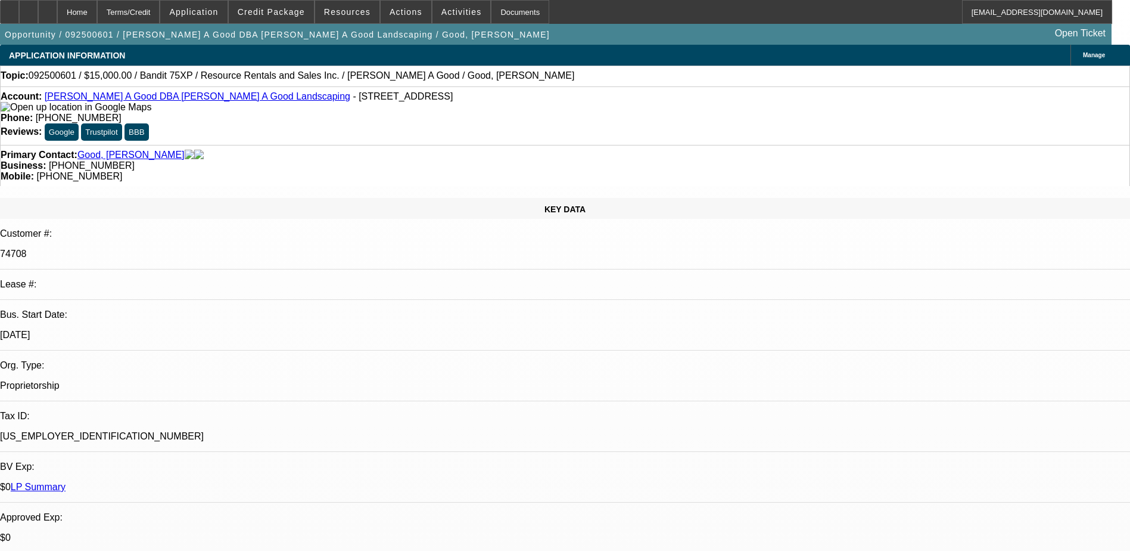
select select "0"
select select "3"
select select "0"
select select "6"
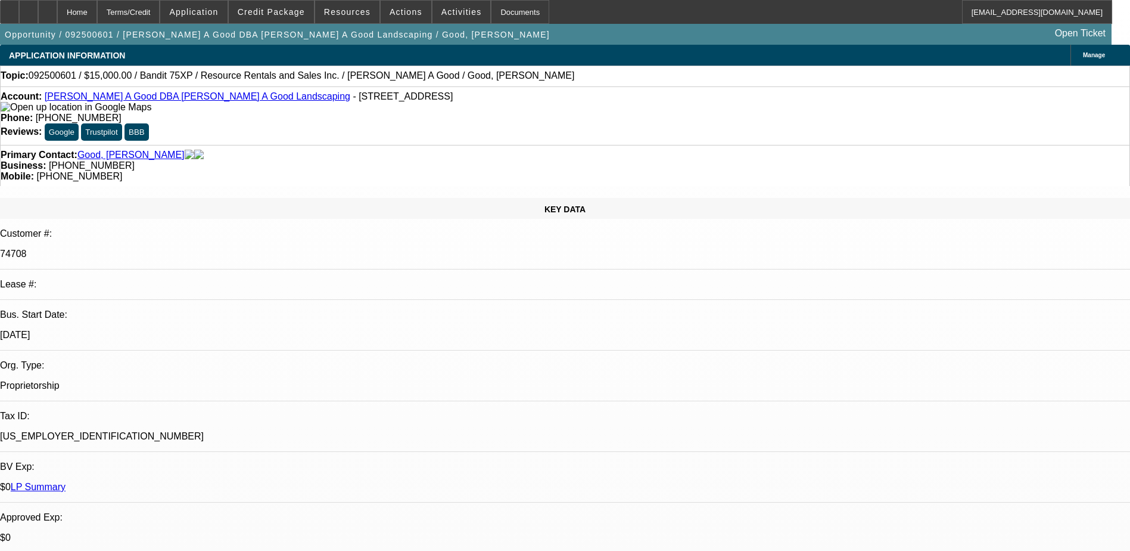
select select "0"
select select "3"
select select "0"
select select "2"
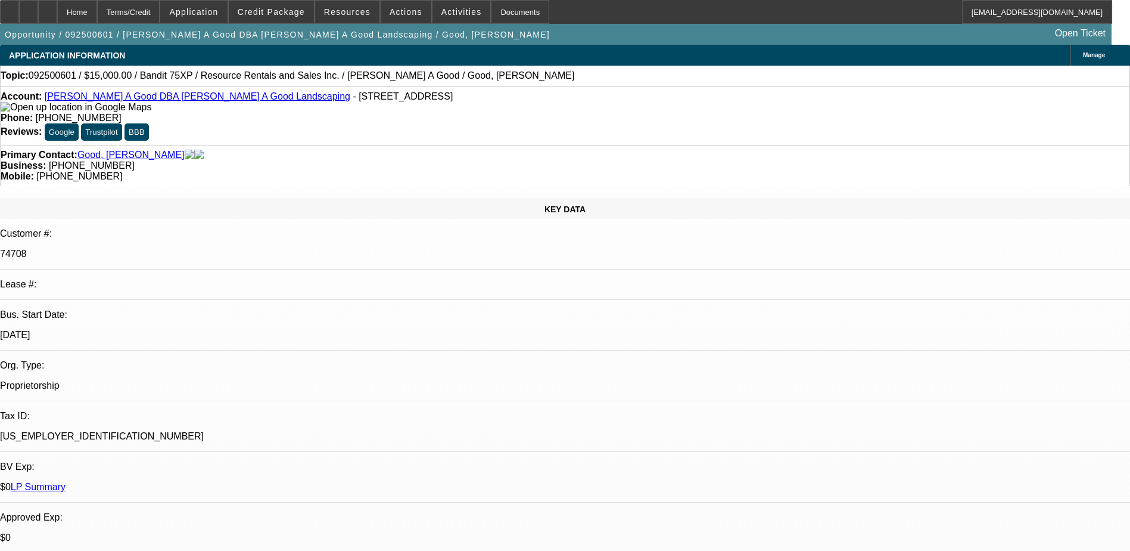
select select "0"
select select "3"
select select "0"
select select "2"
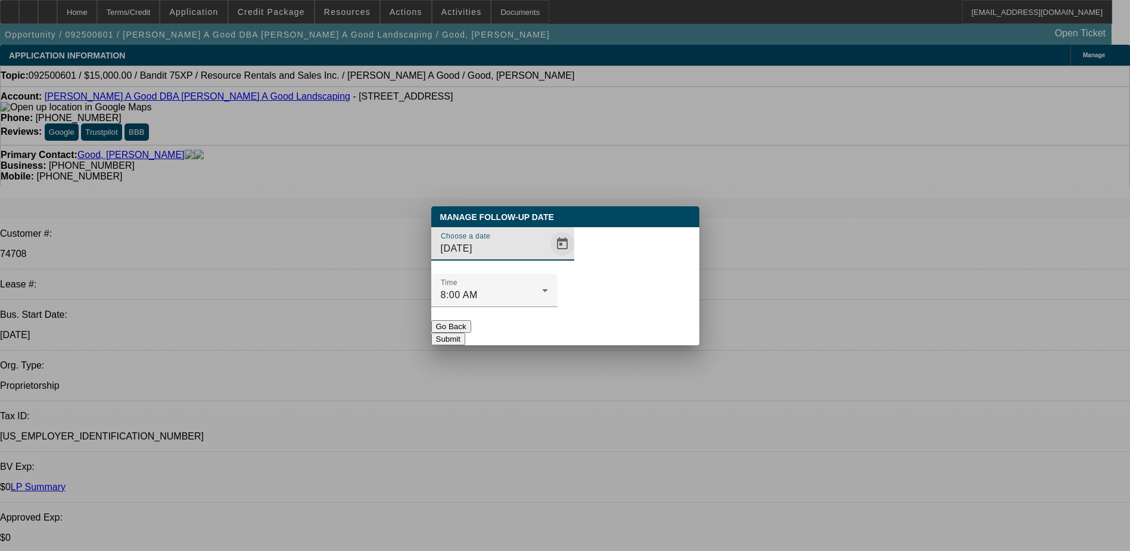
click at [548, 258] on span "Open calendar" at bounding box center [562, 243] width 29 height 29
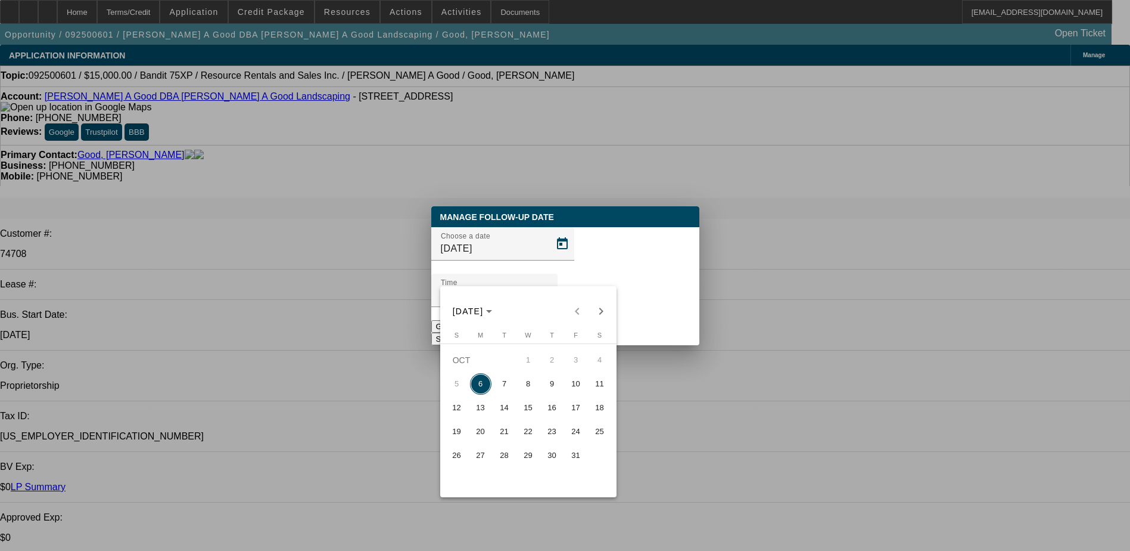
drag, startPoint x: 502, startPoint y: 387, endPoint x: 541, endPoint y: 367, distance: 43.7
click at [502, 387] on span "7" at bounding box center [504, 383] width 21 height 21
type input "[DATE]"
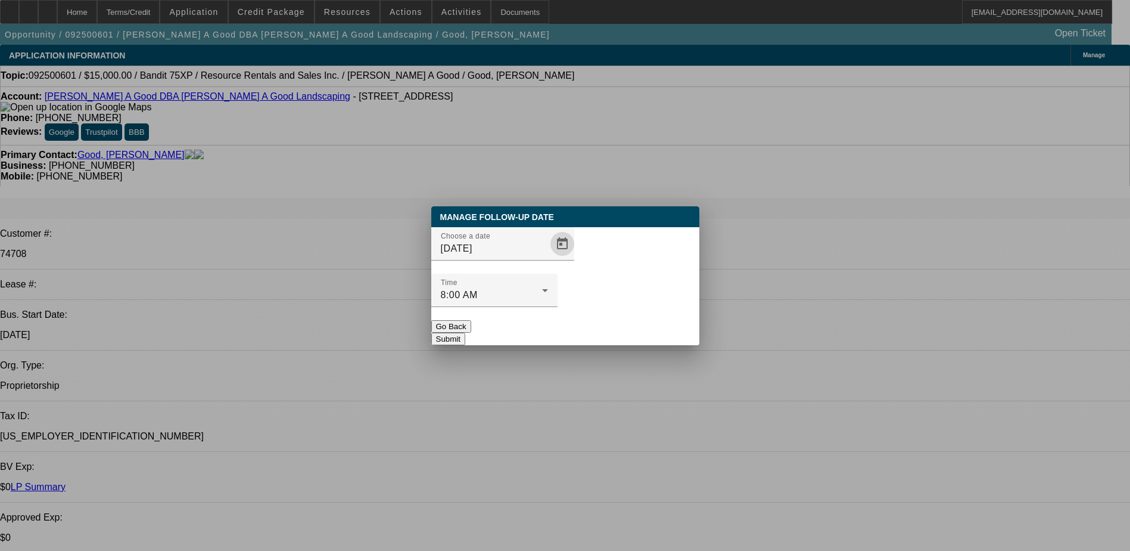
click at [558, 307] on div at bounding box center [494, 313] width 126 height 13
click at [465, 332] on button "Submit" at bounding box center [448, 338] width 34 height 13
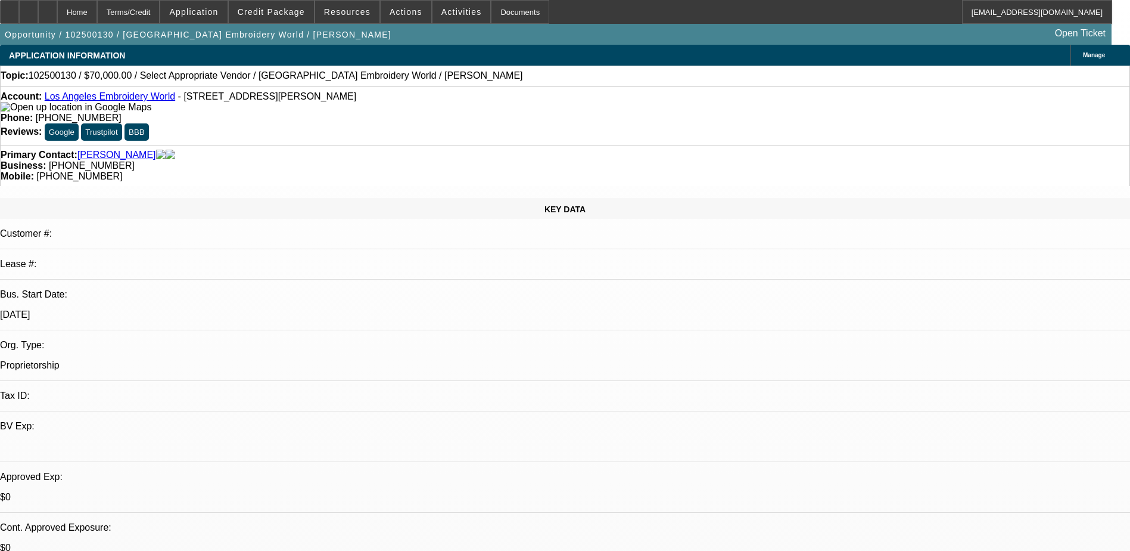
select select "0"
select select "2"
select select "0.1"
select select "4"
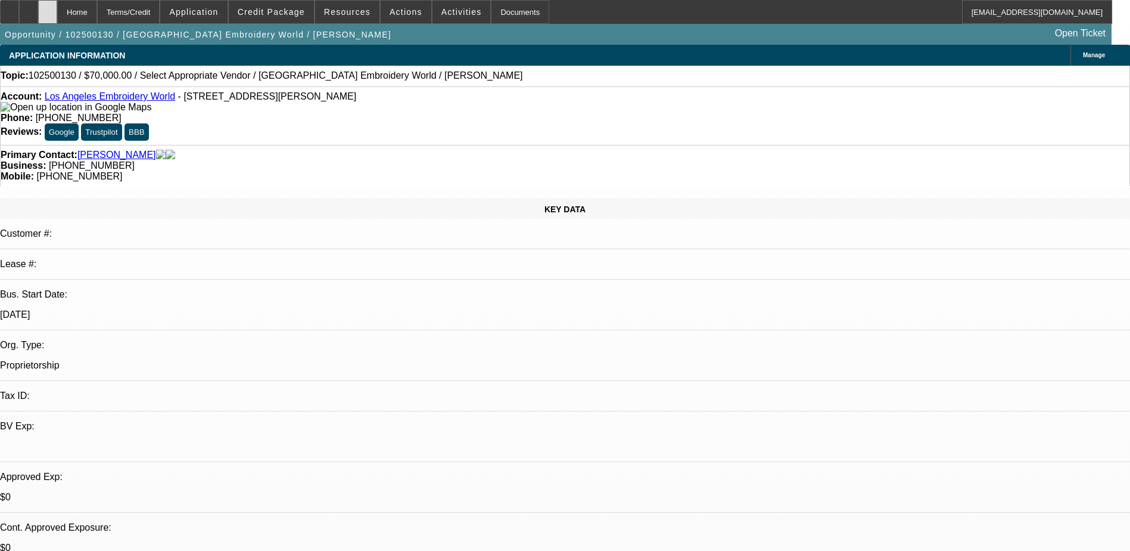
click at [57, 6] on div at bounding box center [47, 12] width 19 height 24
select select "0"
select select "2"
select select "0.1"
select select "1"
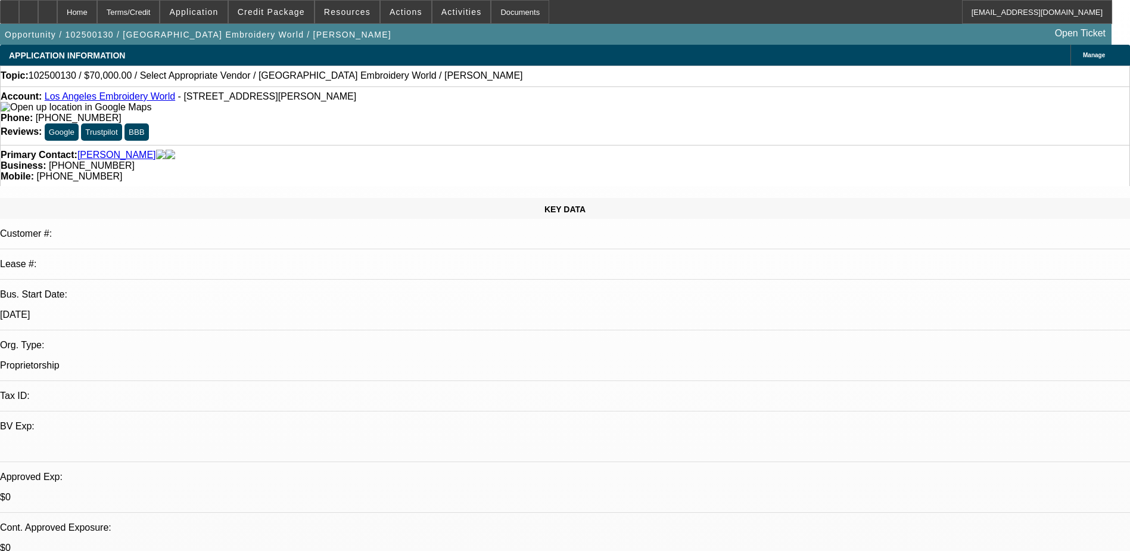
select select "2"
select select "4"
drag, startPoint x: 1099, startPoint y: 150, endPoint x: 1075, endPoint y: 145, distance: 24.3
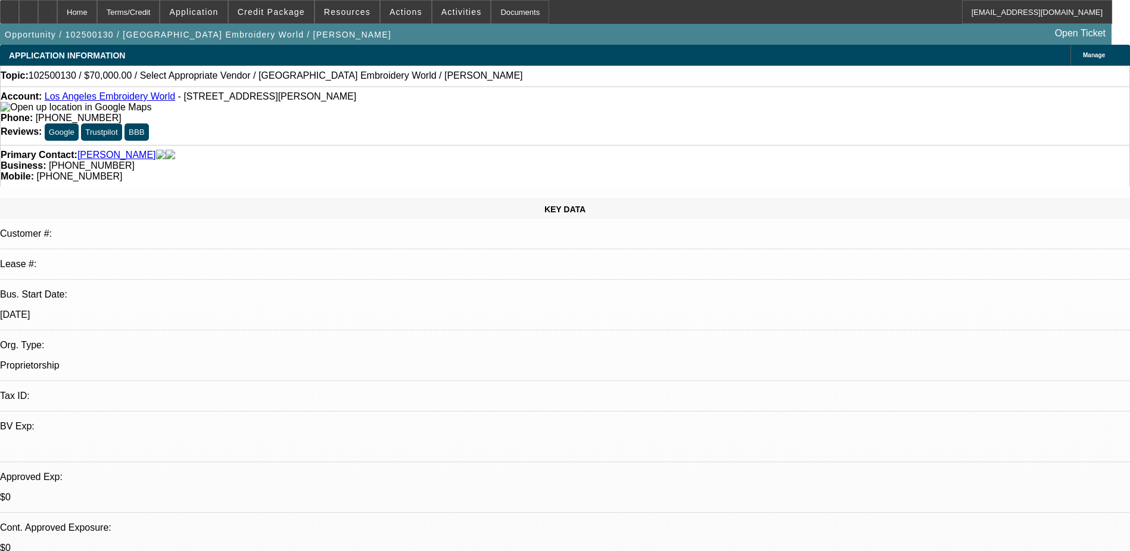
click at [127, 99] on link "Los Angeles Embroidery World" at bounding box center [110, 96] width 130 height 10
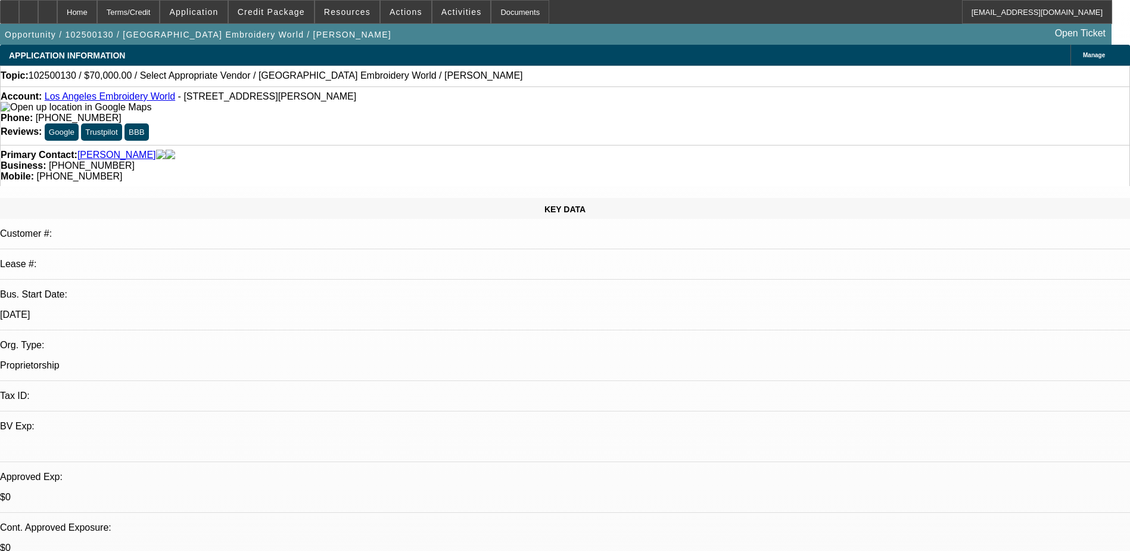
click at [95, 97] on link "Los Angeles Embroidery World" at bounding box center [110, 96] width 130 height 10
drag, startPoint x: 482, startPoint y: 98, endPoint x: 414, endPoint y: 104, distance: 68.1
click at [414, 113] on div "Phone: (323) 258-0161" at bounding box center [565, 118] width 1129 height 11
copy span "(323) 258-0161"
click at [416, 114] on div "Account: Los Angeles Embroidery World - 3283 Fletcher Drive, Los Angeles, CA 90…" at bounding box center [565, 115] width 1130 height 58
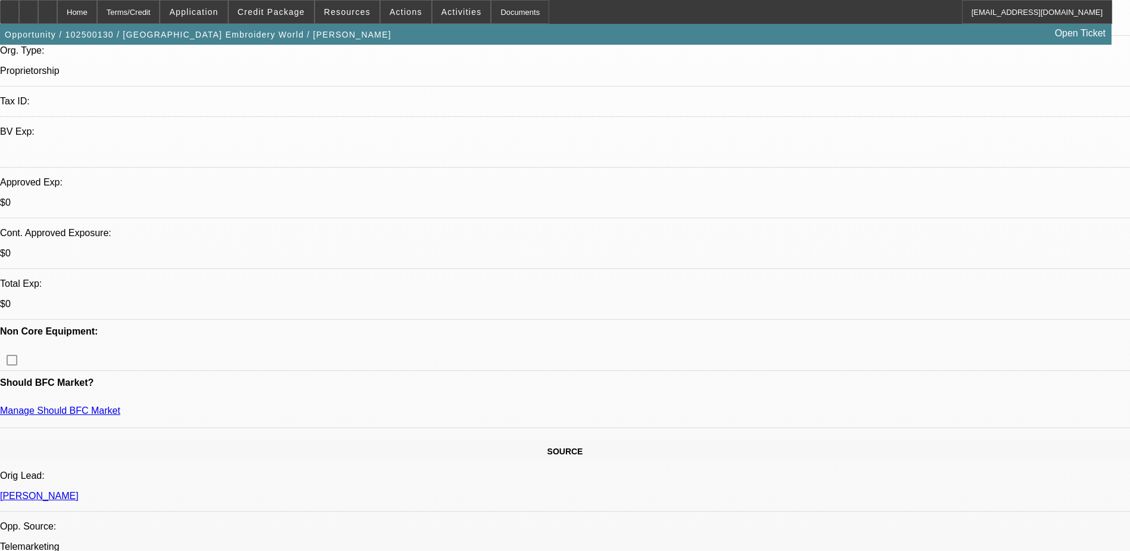
scroll to position [358, 0]
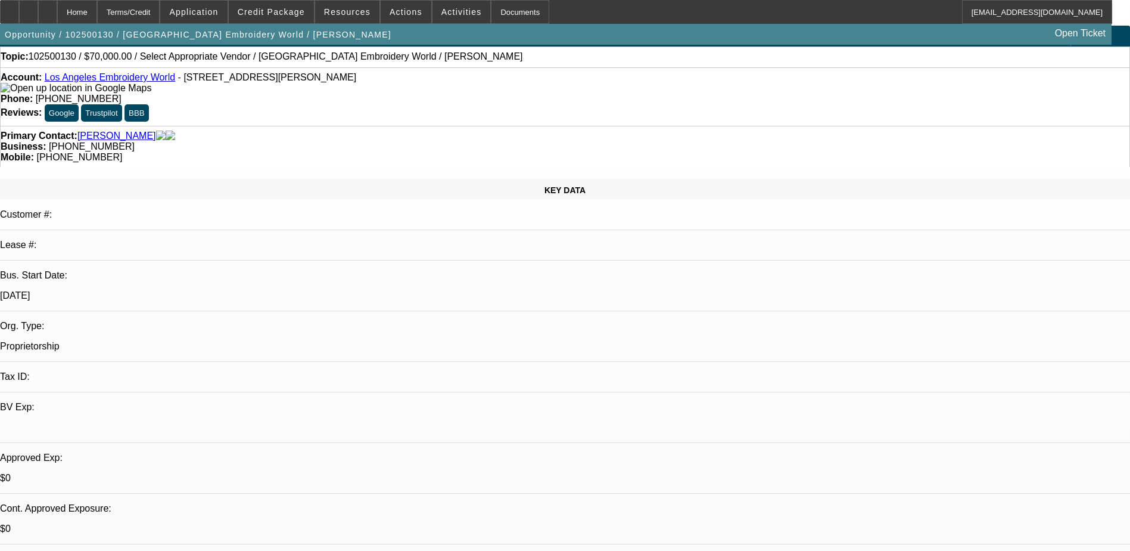
scroll to position [0, 0]
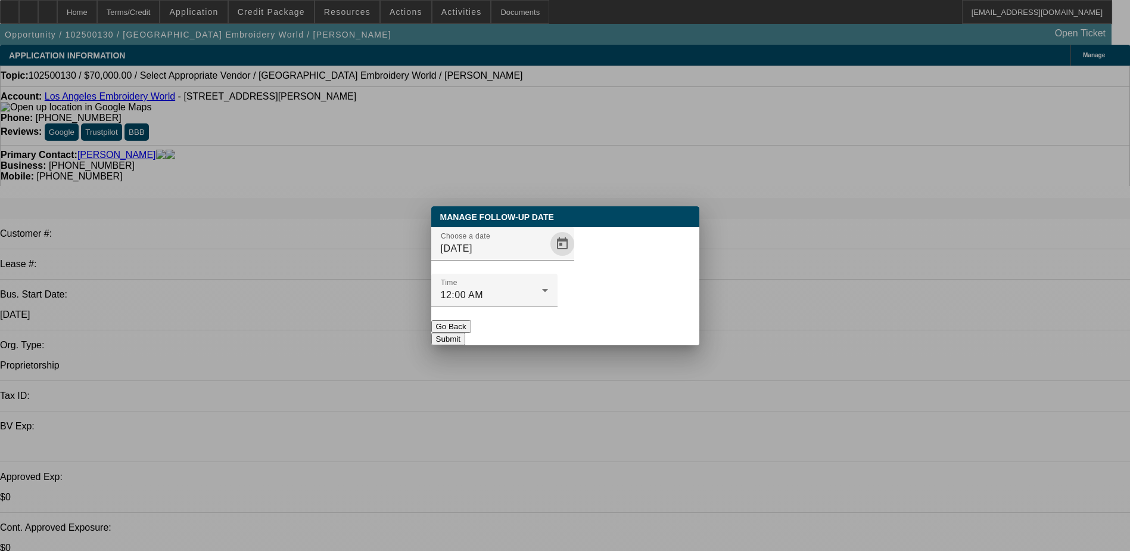
click at [548, 258] on span "Open calendar" at bounding box center [562, 243] width 29 height 29
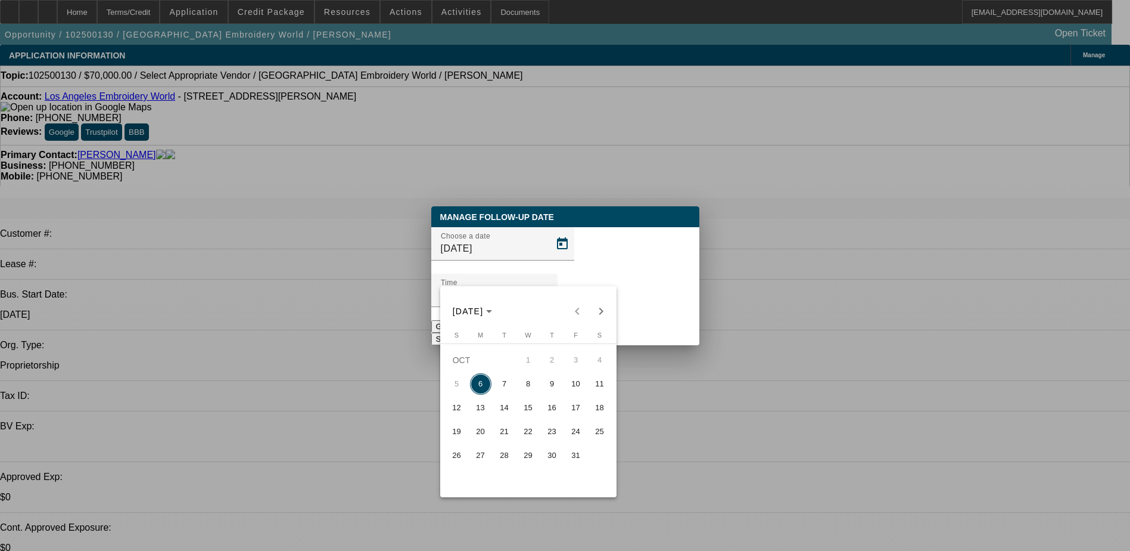
click at [507, 384] on span "7" at bounding box center [504, 383] width 21 height 21
type input "10/7/2025"
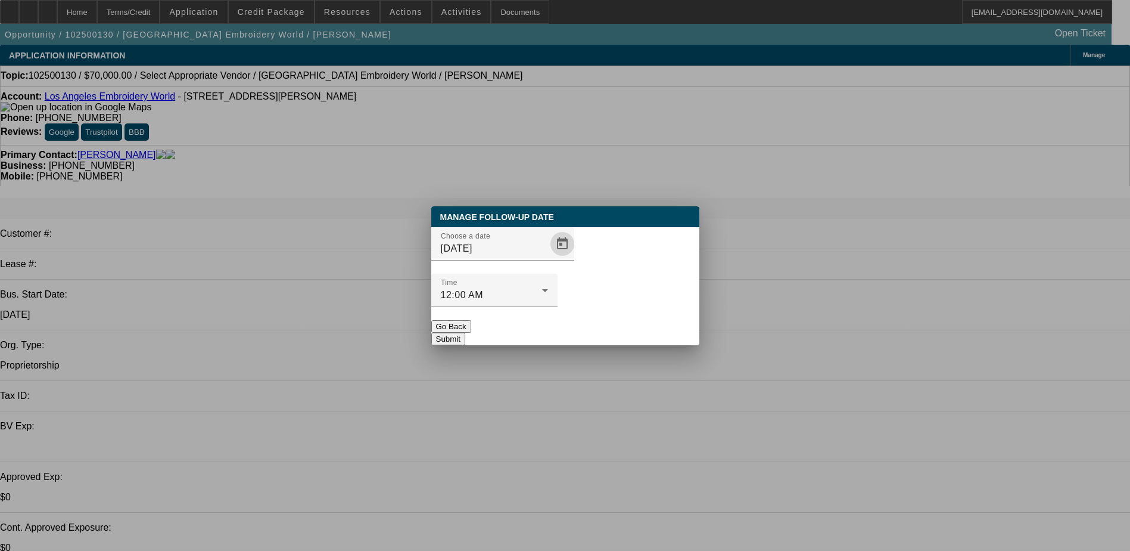
click at [620, 328] on div "Manage Follow-Up Date Choose a date 10/7/2025 Time 12:00 AM Go Back Submit" at bounding box center [565, 275] width 268 height 139
click at [465, 332] on button "Submit" at bounding box center [448, 338] width 34 height 13
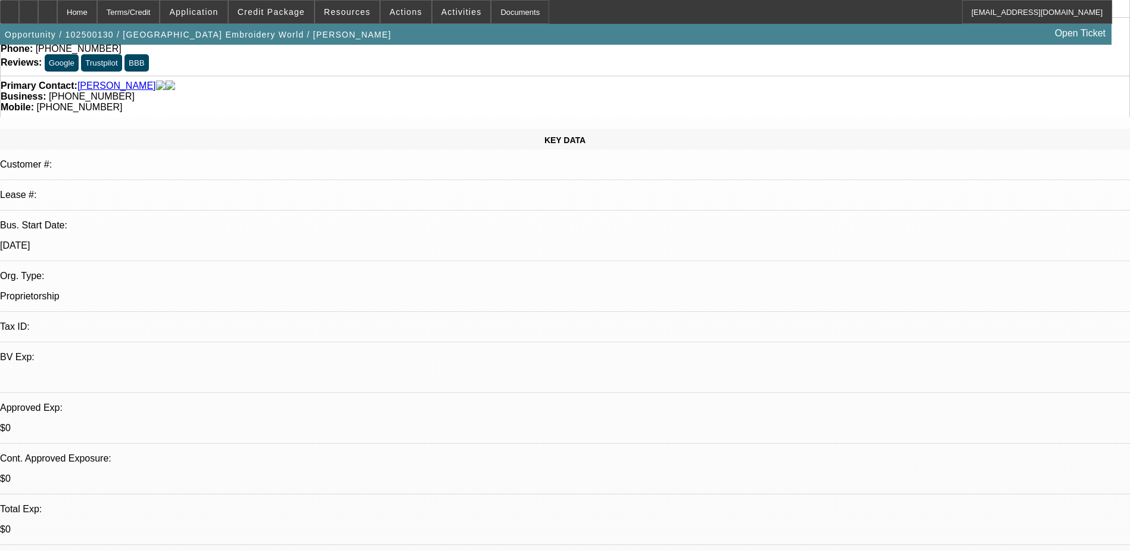
scroll to position [238, 0]
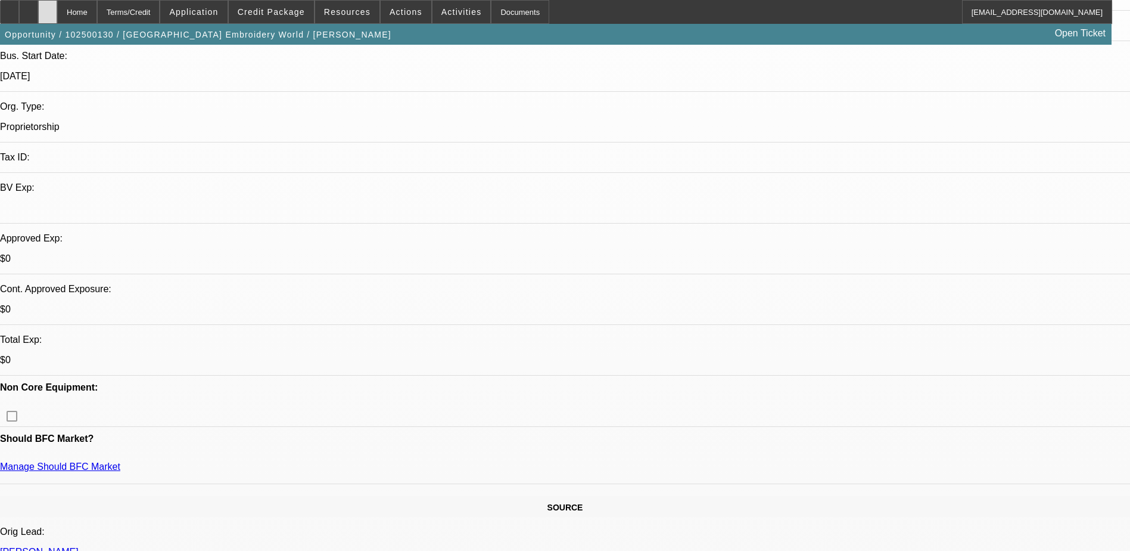
click at [57, 6] on div at bounding box center [47, 12] width 19 height 24
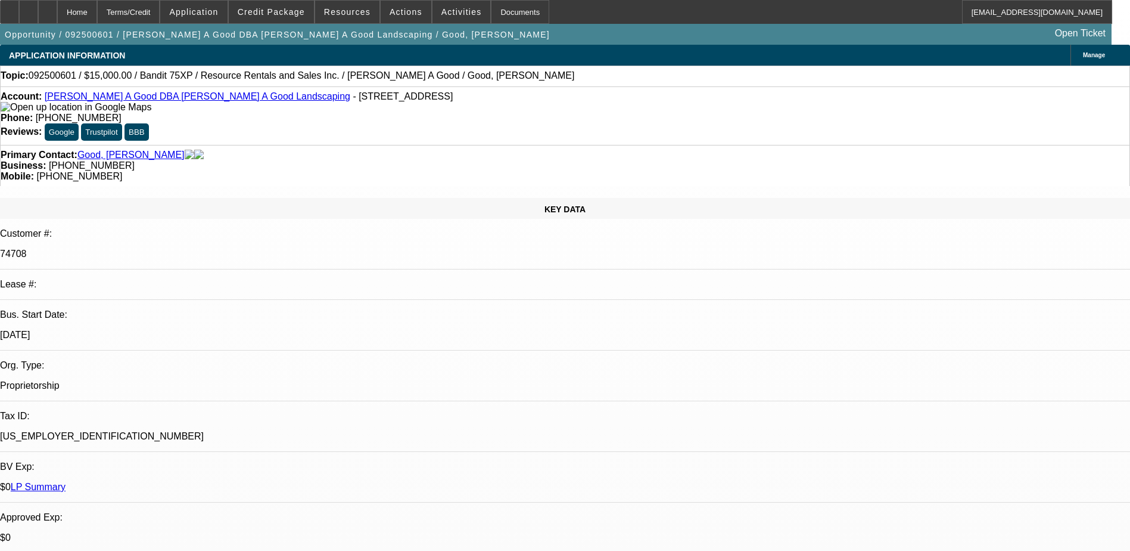
select select "0"
select select "3"
select select "0"
select select "6"
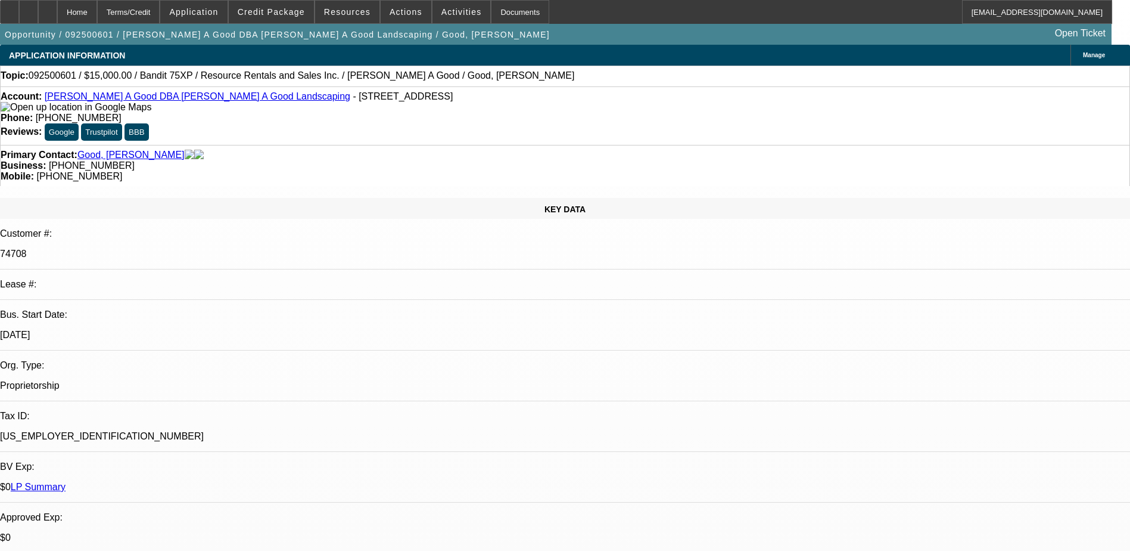
select select "0"
select select "3"
select select "0"
select select "2"
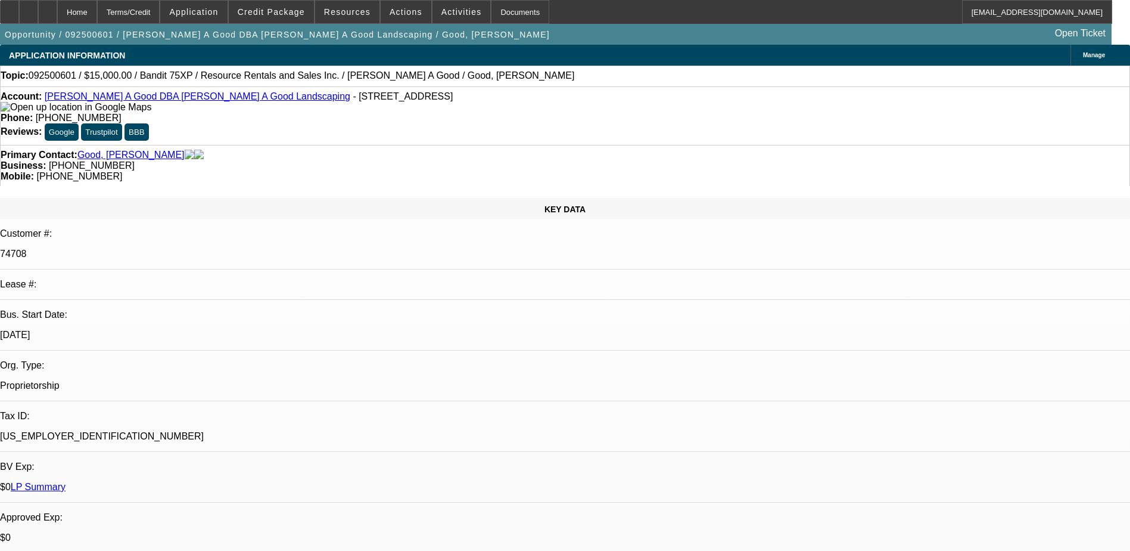
select select "0"
select select "3"
select select "0"
select select "2"
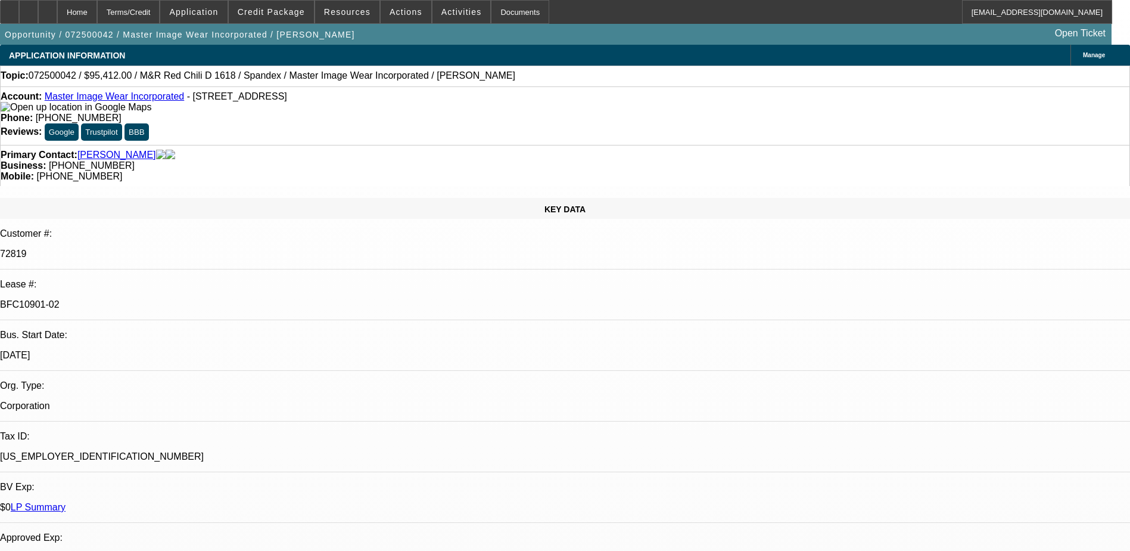
select select "0"
select select "0.1"
select select "4"
select select "0"
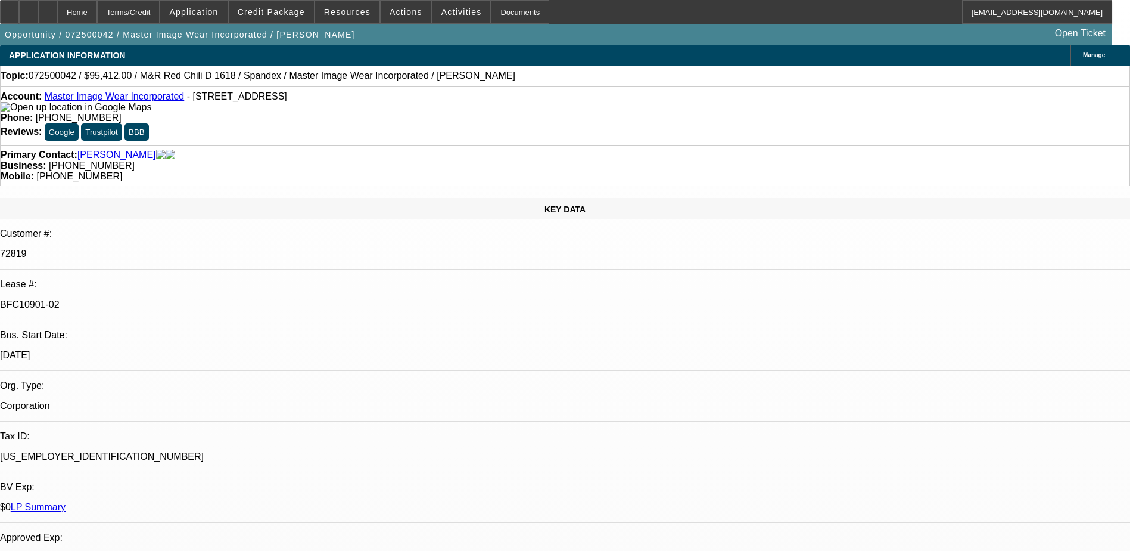
select select "0"
select select "0.1"
select select "4"
select select "0"
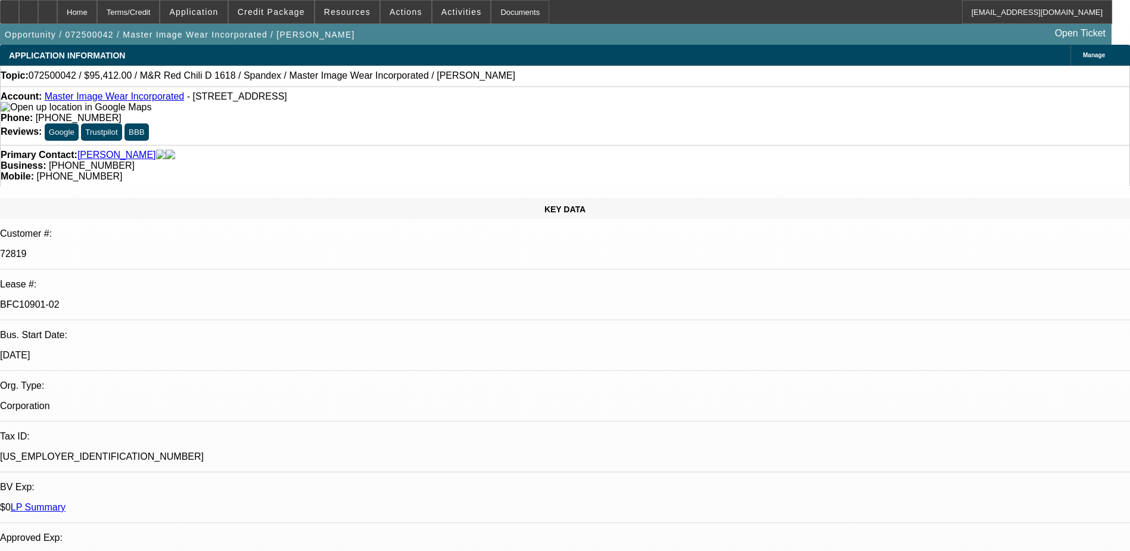
select select "3"
select select "0.1"
select select "4"
select select "0"
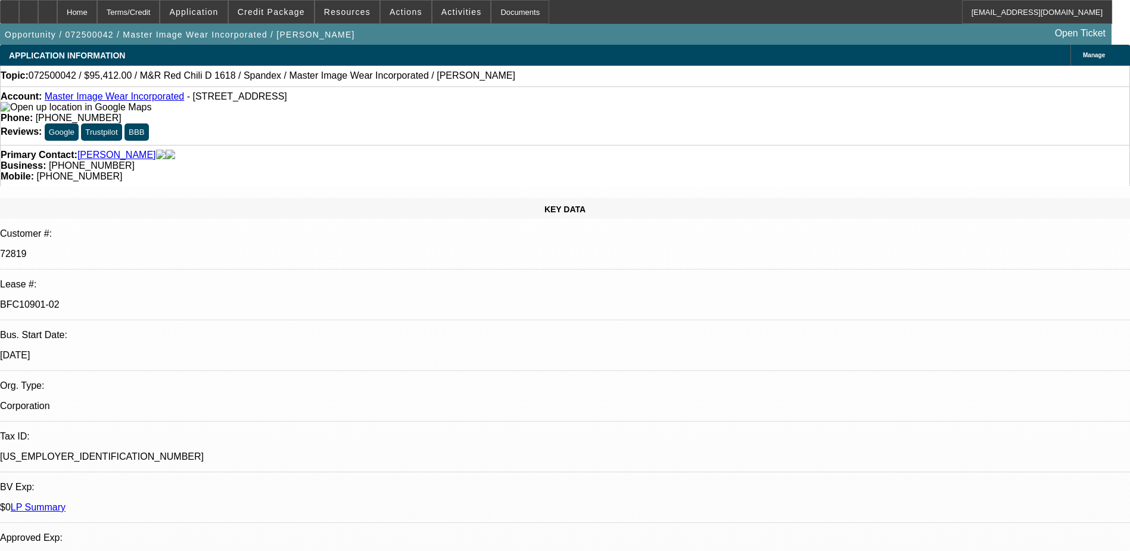
select select "3"
select select "0.1"
select select "4"
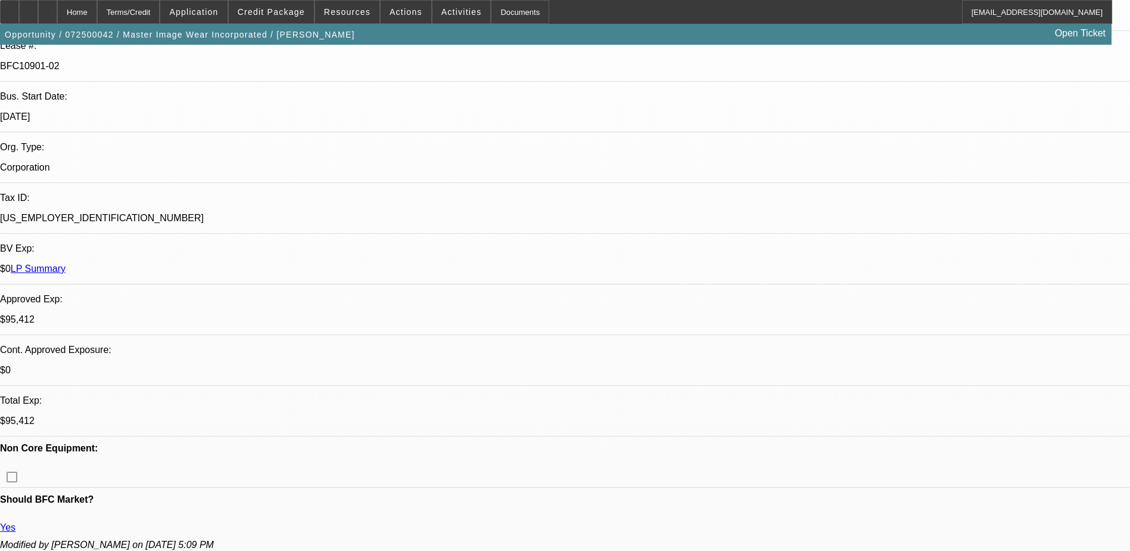
scroll to position [60, 0]
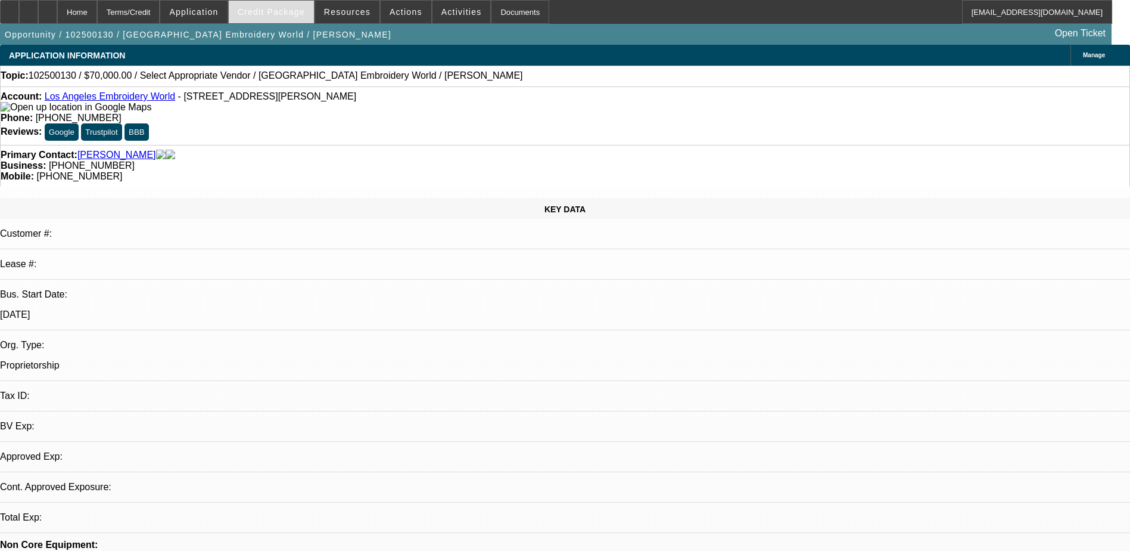
select select "0"
select select "2"
select select "0.1"
select select "1"
select select "2"
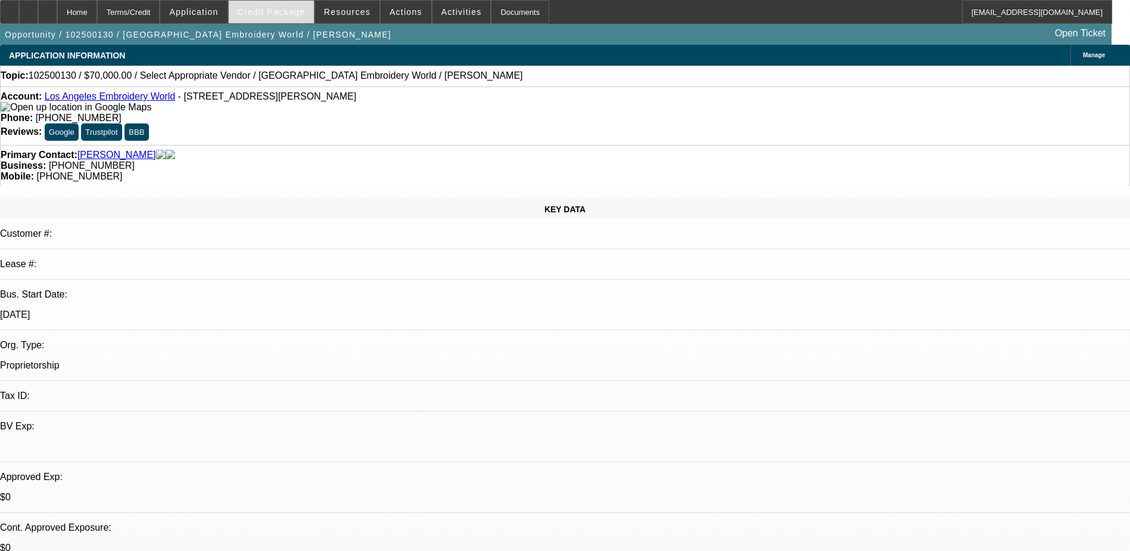
select select "4"
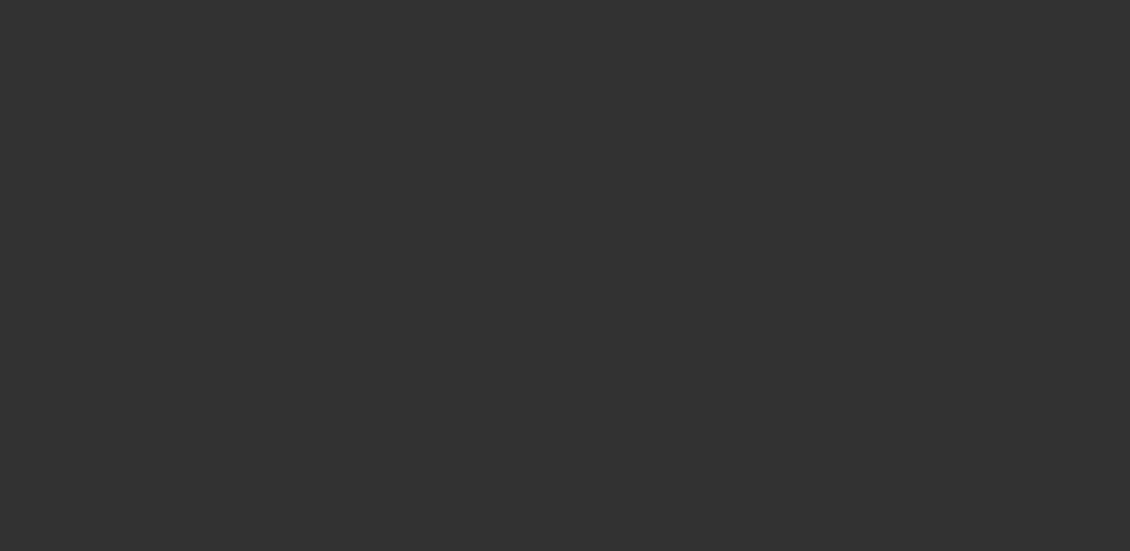
scroll to position [179, 0]
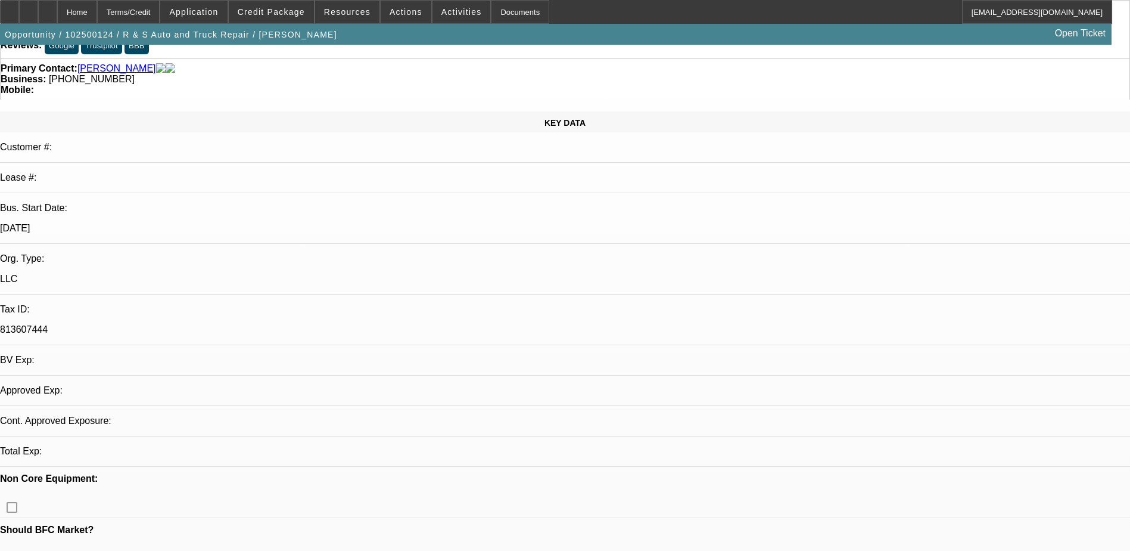
select select "0"
select select "2"
select select "0.1"
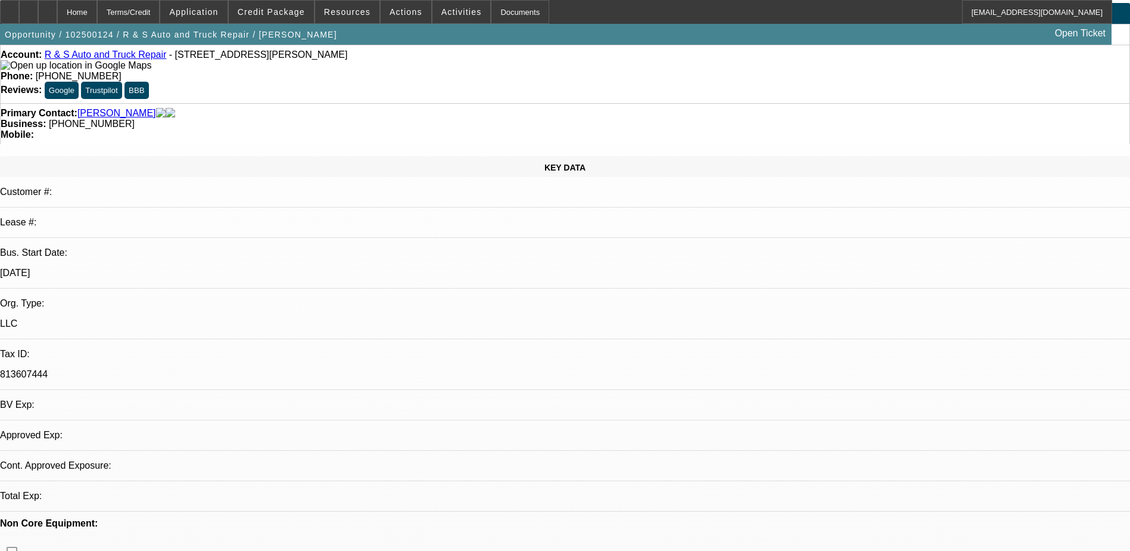
select select "1"
select select "2"
select select "4"
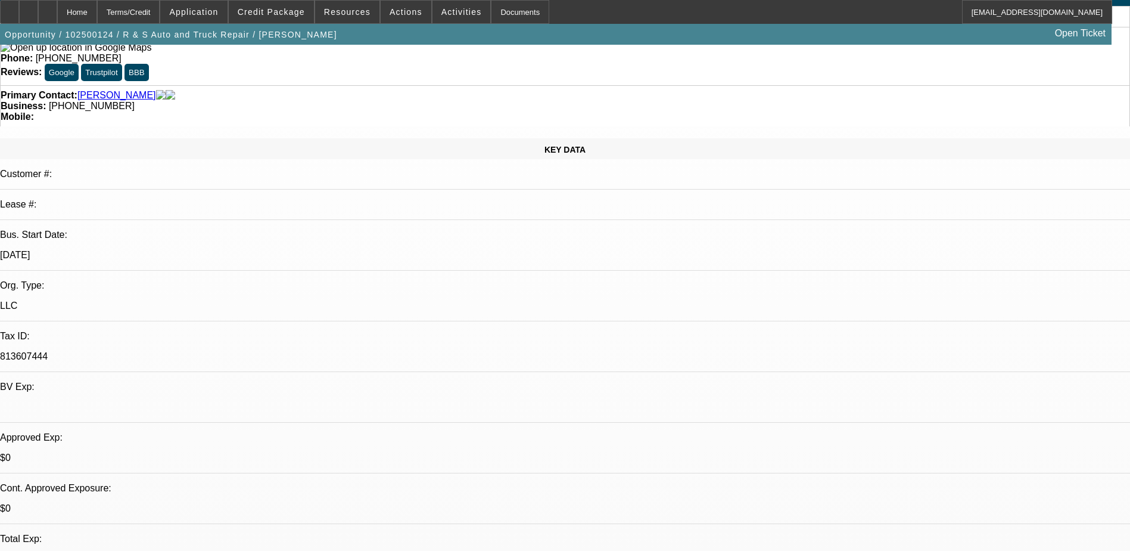
scroll to position [0, 0]
